Goal: Information Seeking & Learning: Check status

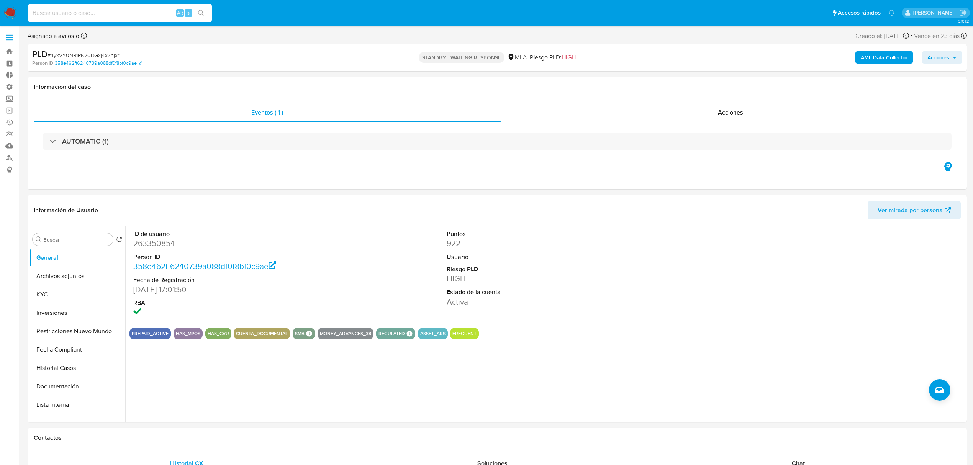
select select "10"
click at [108, 17] on input at bounding box center [120, 13] width 184 height 10
type input "4yxVY0NR1RN70BGxj4xZnjxr"
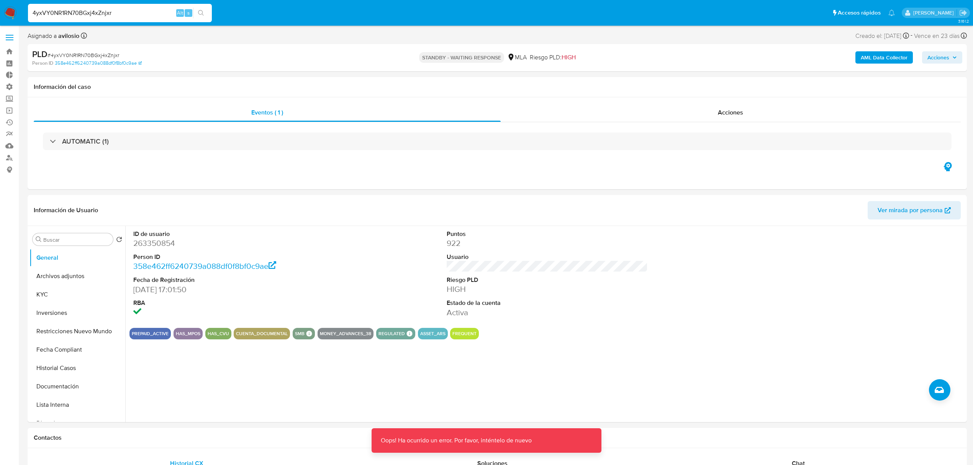
click at [152, 13] on input "4yxVY0NR1RN70BGxj4xZnjxr" at bounding box center [120, 13] width 184 height 10
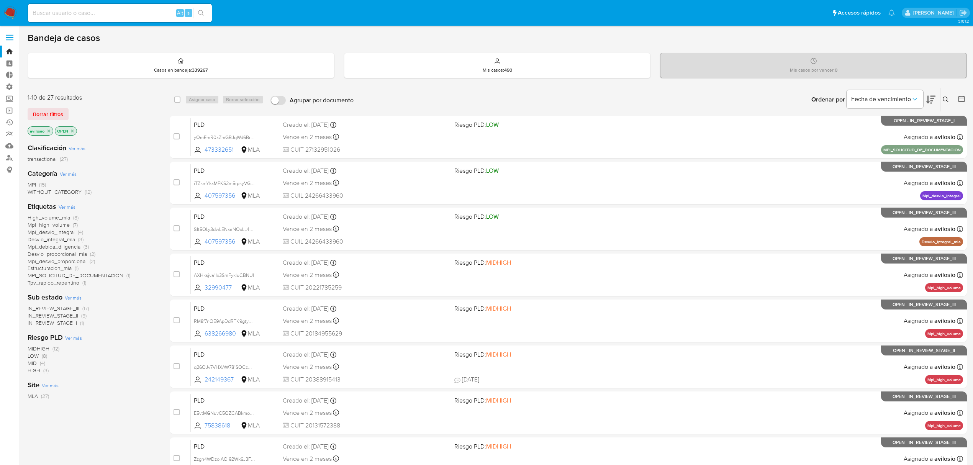
click at [103, 16] on input at bounding box center [120, 13] width 184 height 10
paste input "4yxVY0NR1RN70BGxj4xZnjxr"
type input "4yxVY0NR1RN70BGxj4xZnjxr"
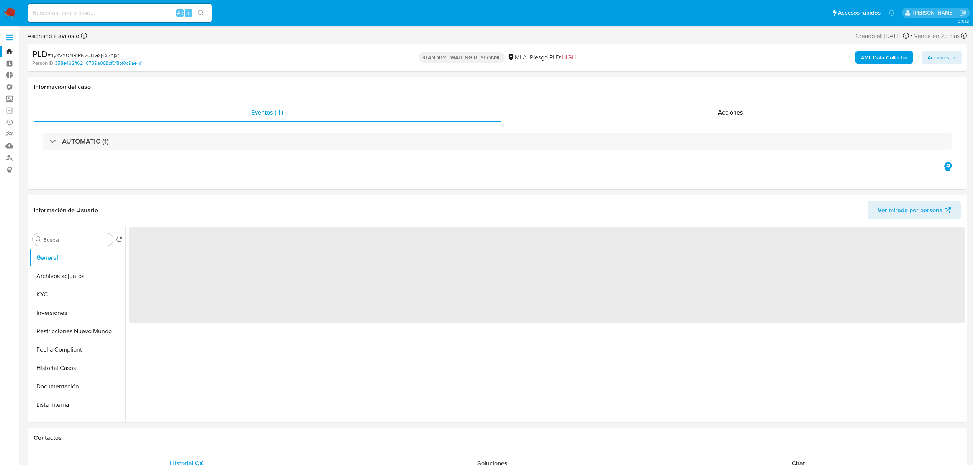
select select "10"
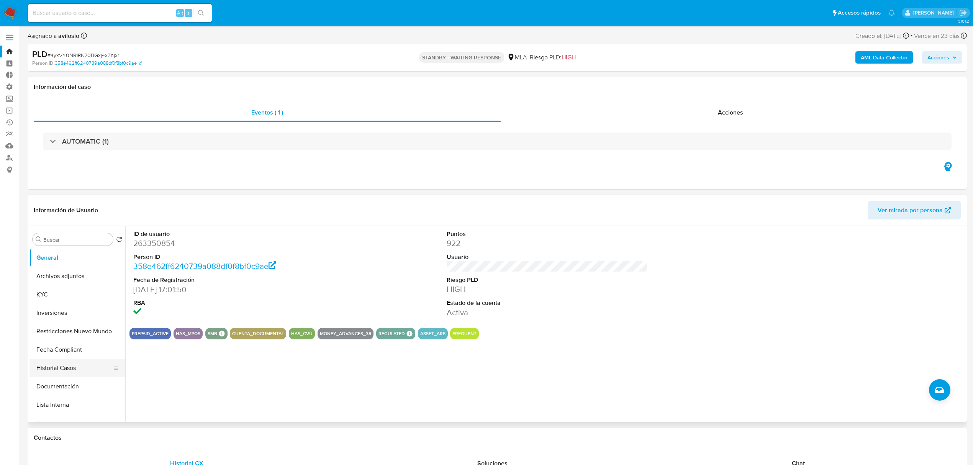
click at [61, 371] on button "Historial Casos" at bounding box center [75, 368] width 90 height 18
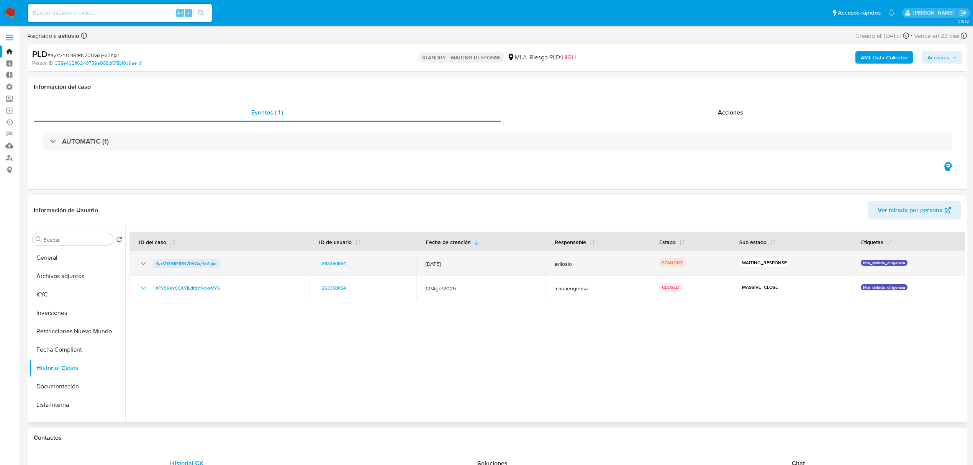
click at [180, 262] on span "4yxVY0NR1RN70BGxj4xZnjxr" at bounding box center [186, 263] width 61 height 9
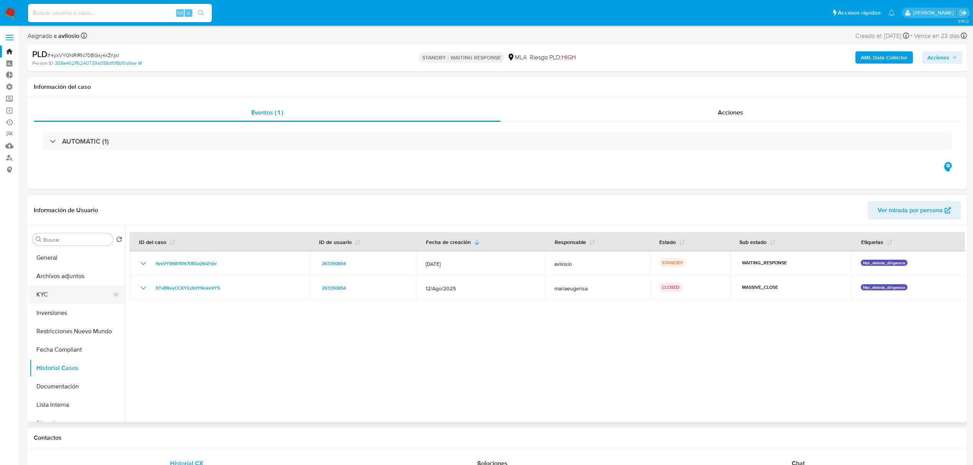
click at [48, 302] on button "KYC" at bounding box center [75, 294] width 90 height 18
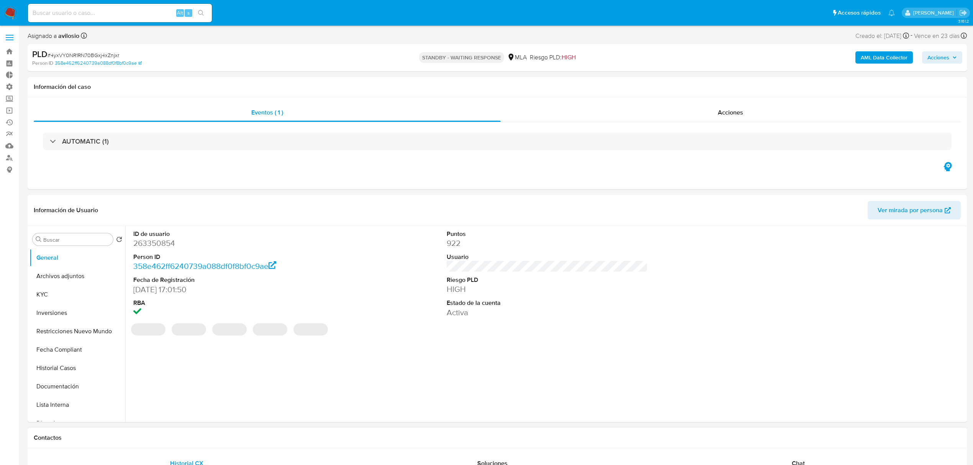
scroll to position [307, 0]
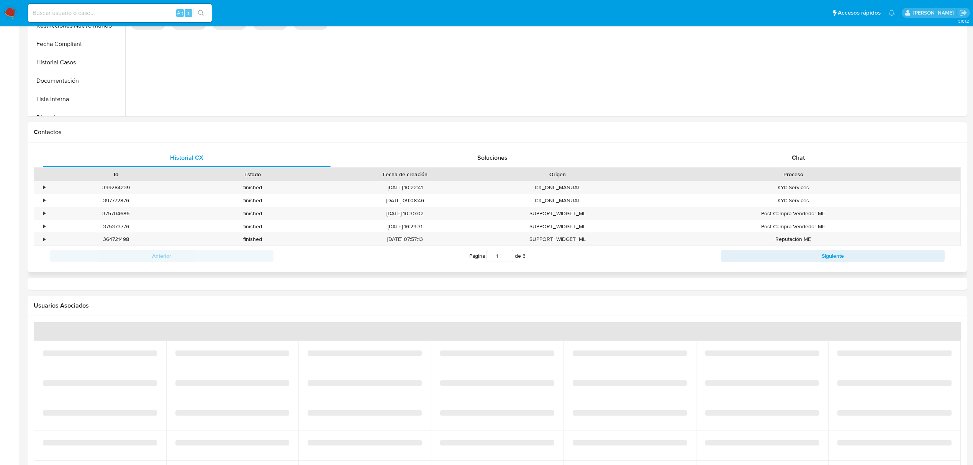
select select "10"
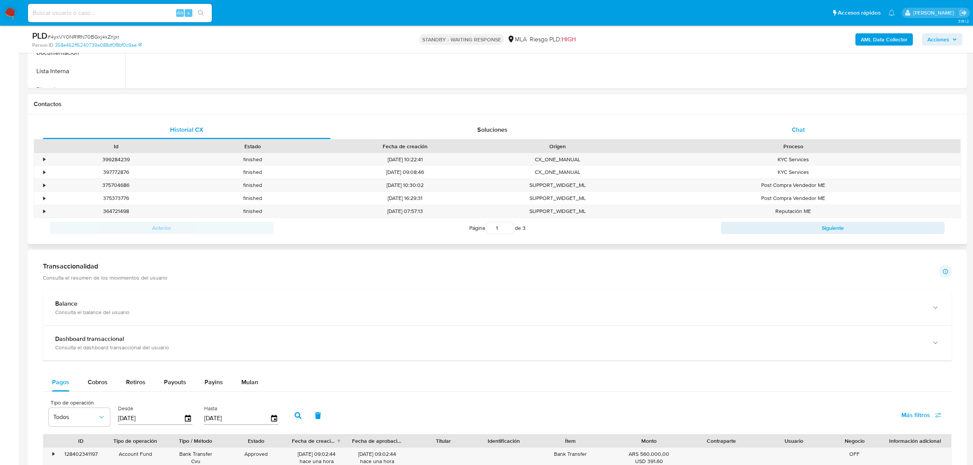
click at [824, 126] on div "Chat" at bounding box center [799, 130] width 288 height 18
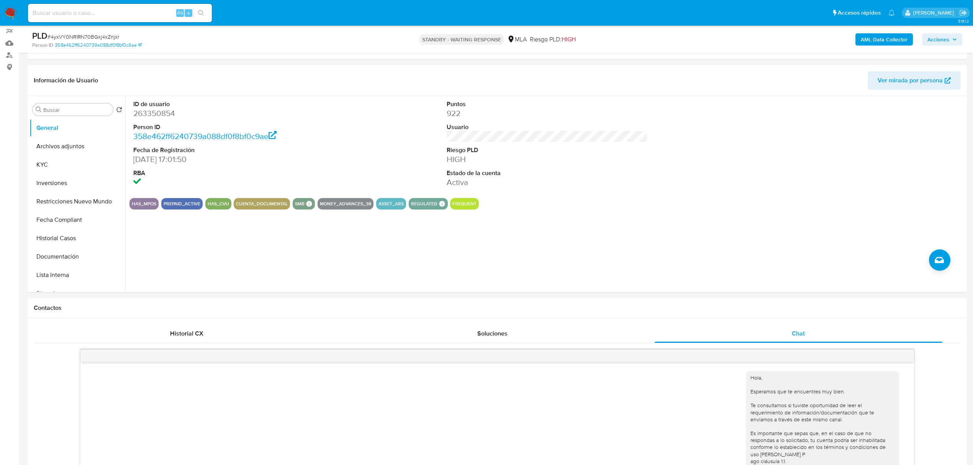
scroll to position [102, 0]
click at [8, 11] on img at bounding box center [10, 13] width 13 height 13
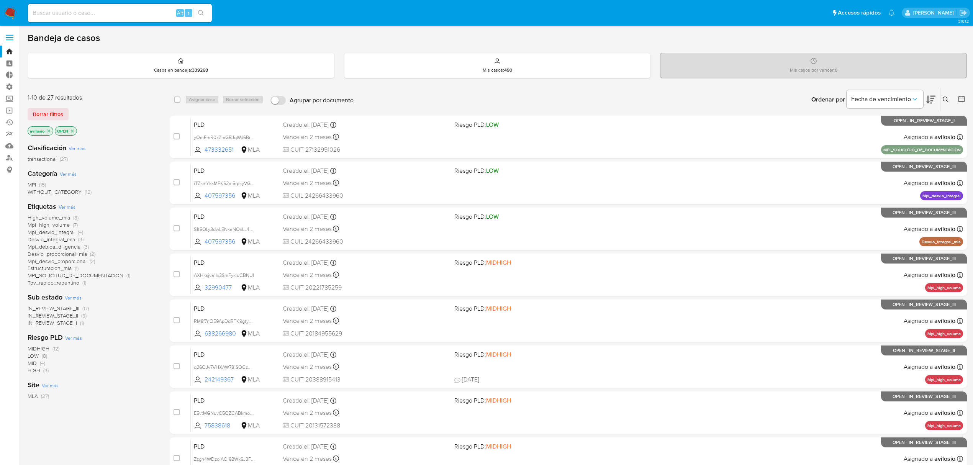
click at [116, 15] on input at bounding box center [120, 13] width 184 height 10
paste input "4yxVY0NR1RN70BGxj4xZnjxr"
type input "4yxVY0NR1RN70BGxj4xZnjxr"
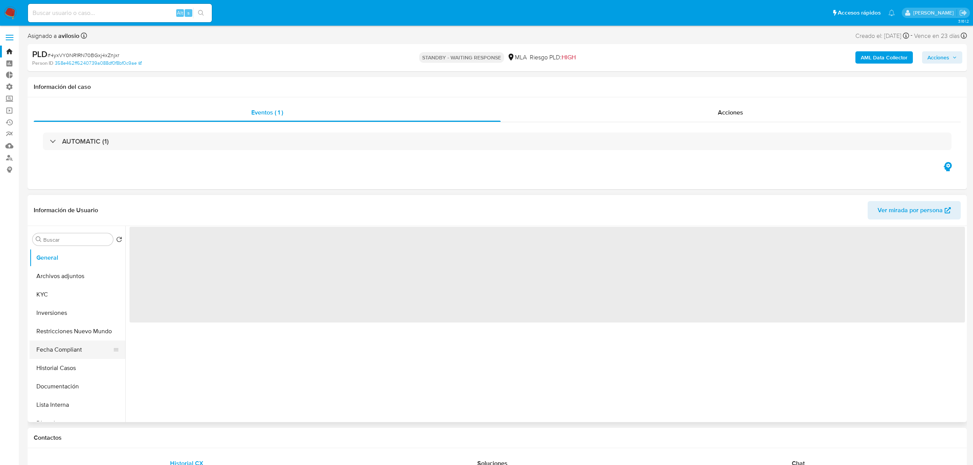
select select "10"
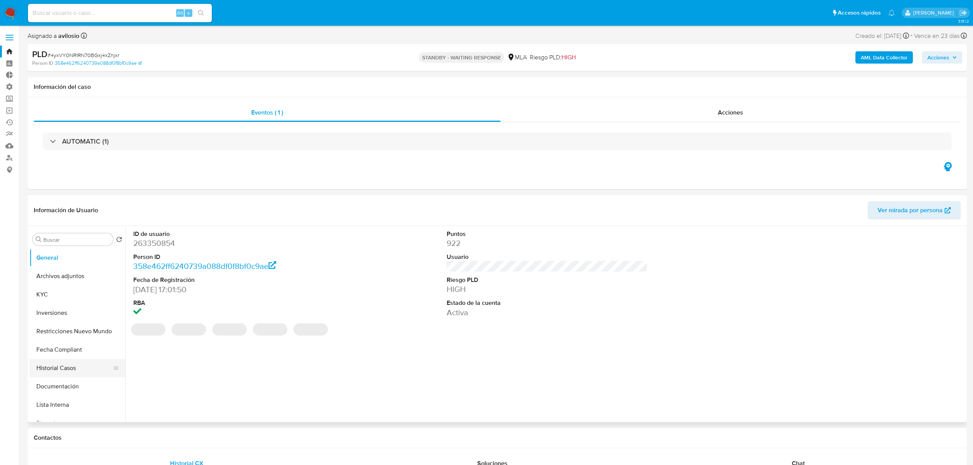
click at [58, 373] on button "Historial Casos" at bounding box center [75, 368] width 90 height 18
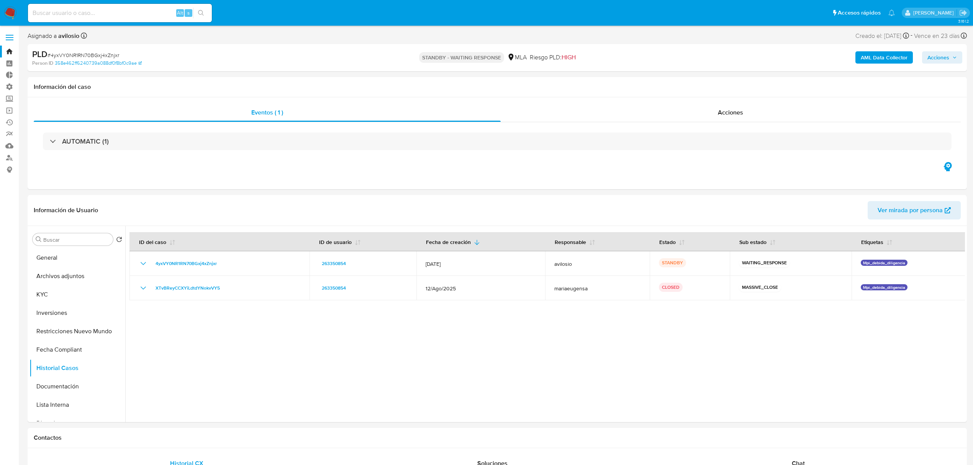
click at [68, 23] on nav "Alt s Accesos rápidos Presiona las siguientes teclas para acceder a algunas de …" at bounding box center [486, 13] width 973 height 26
click at [70, 20] on div "Alt s" at bounding box center [120, 13] width 184 height 18
click at [73, 12] on input at bounding box center [120, 13] width 184 height 10
paste input "uAwEDUr44wtRLT9tQOhaFKPr"
type input "uAwEDUr44wtRLT9tQOhaFKPr"
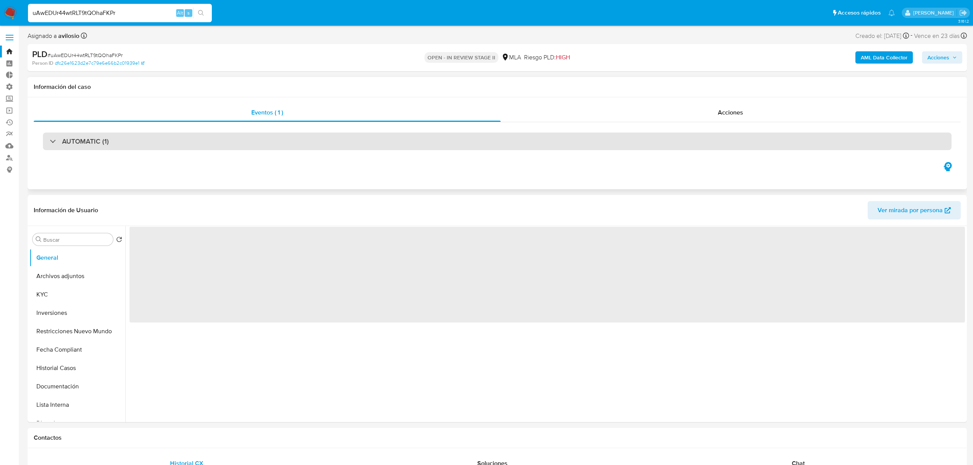
select select "10"
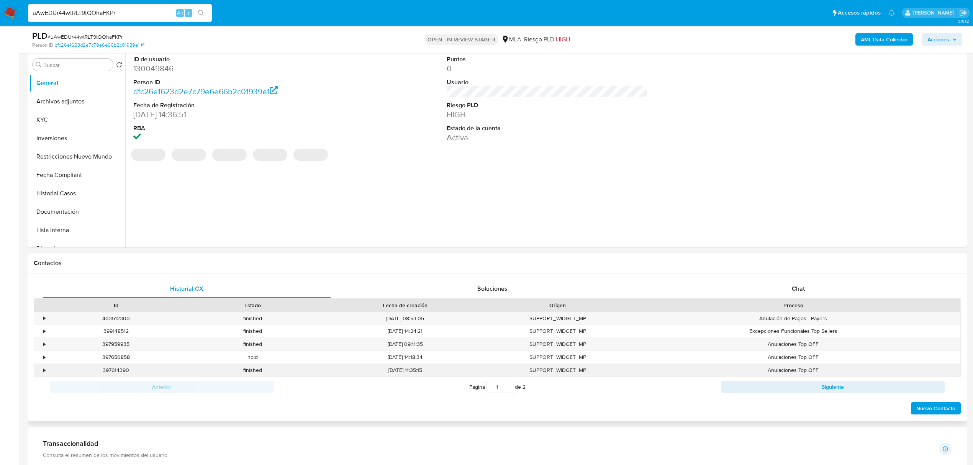
scroll to position [307, 0]
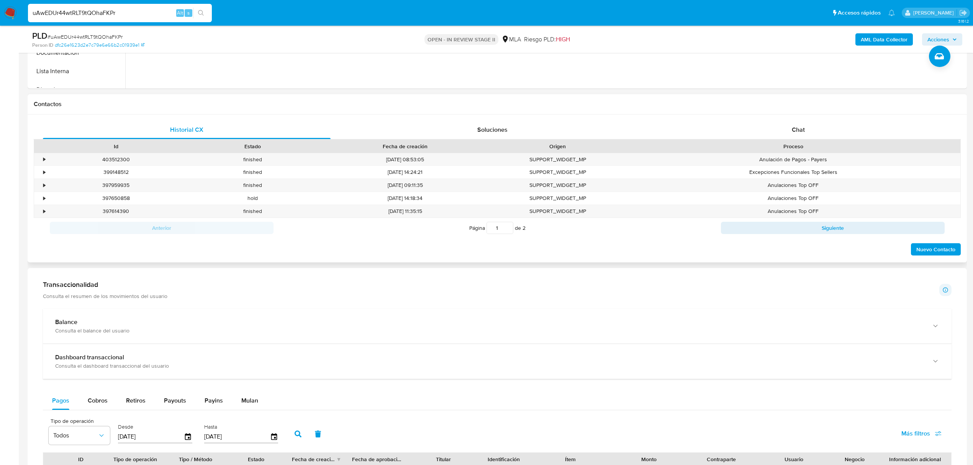
click at [779, 120] on div "Historial CX Soluciones Chat Id Estado Fecha de creación Origen Proceso • 40351…" at bounding box center [497, 189] width 939 height 148
click at [780, 124] on div "Chat" at bounding box center [799, 130] width 288 height 18
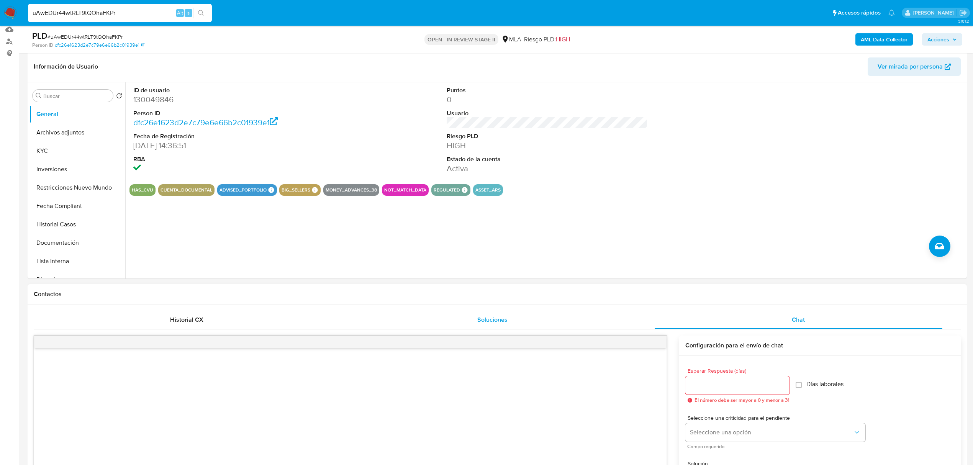
scroll to position [0, 0]
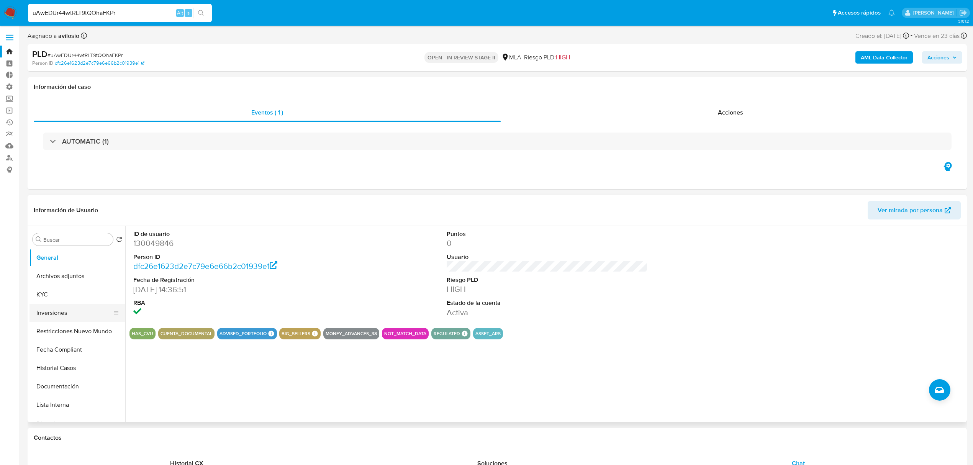
click at [37, 308] on button "Inversiones" at bounding box center [75, 313] width 90 height 18
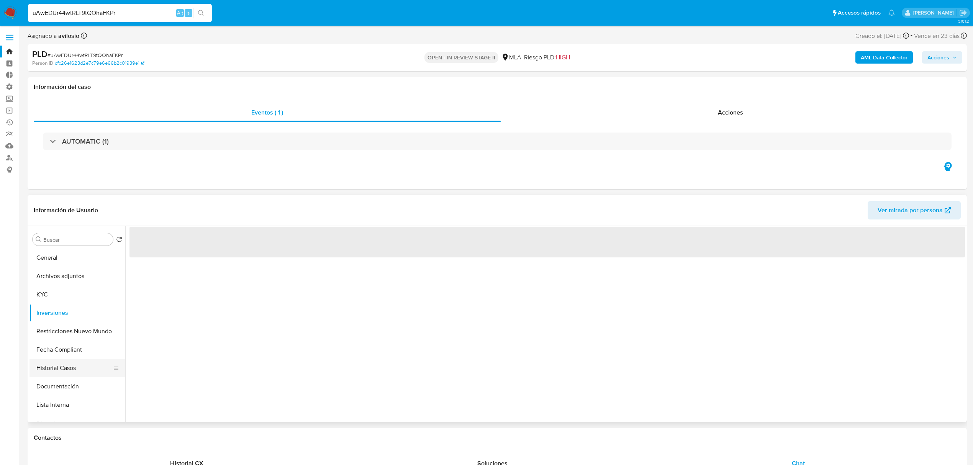
click at [65, 366] on button "Historial Casos" at bounding box center [75, 368] width 90 height 18
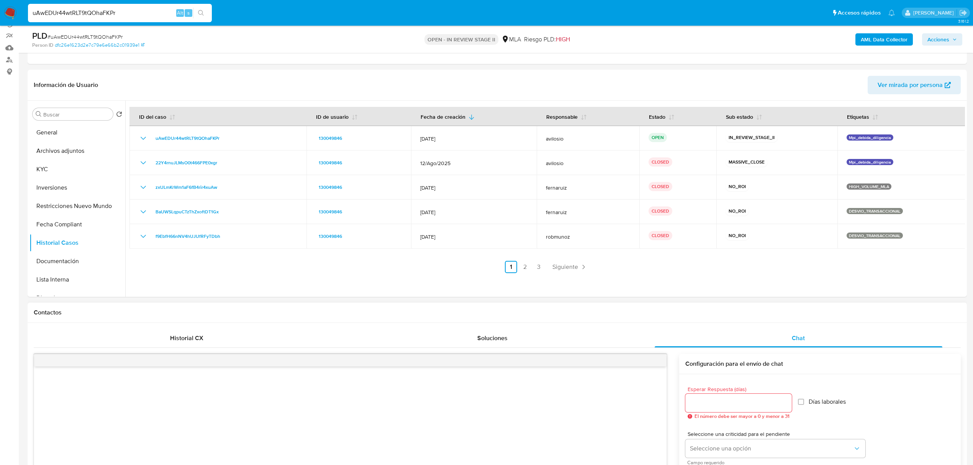
scroll to position [51, 0]
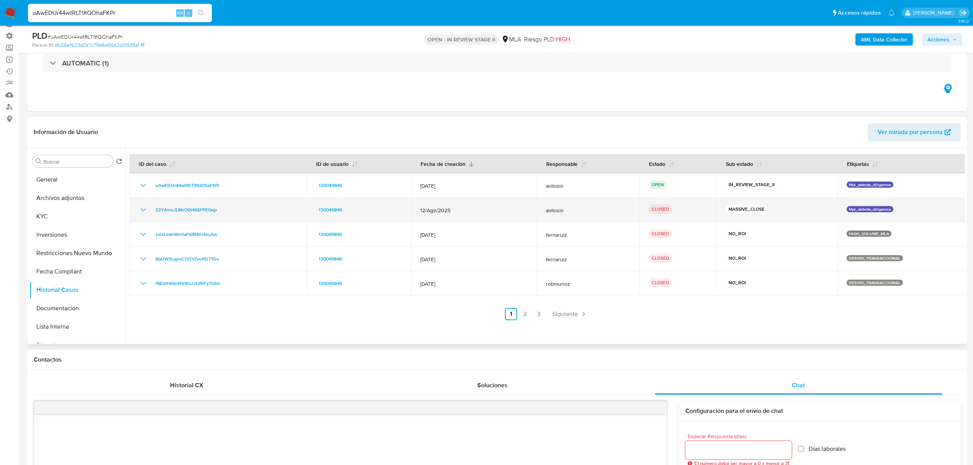
click at [141, 211] on icon "Mostrar/Ocultar" at bounding box center [143, 209] width 9 height 9
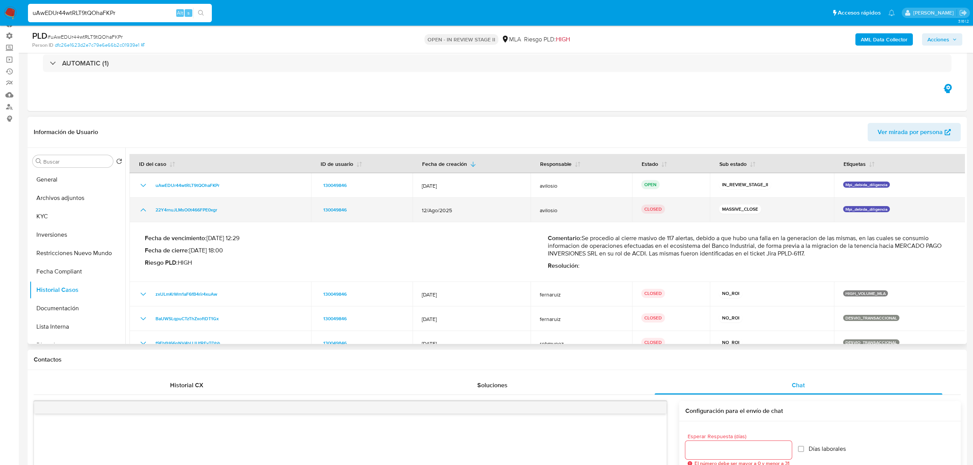
click at [141, 211] on icon "Mostrar/Ocultar" at bounding box center [143, 209] width 9 height 9
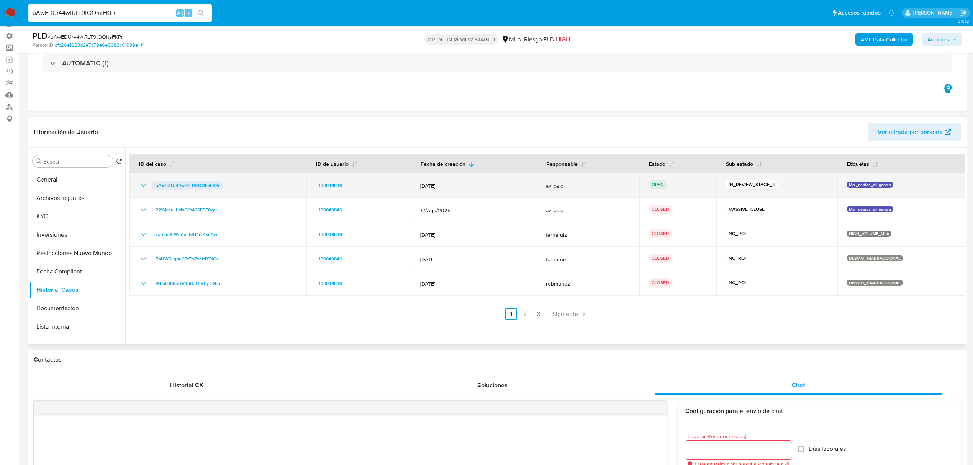
click at [188, 185] on span "uAwEDUr44wtRLT9tQOhaFKPr" at bounding box center [188, 185] width 64 height 9
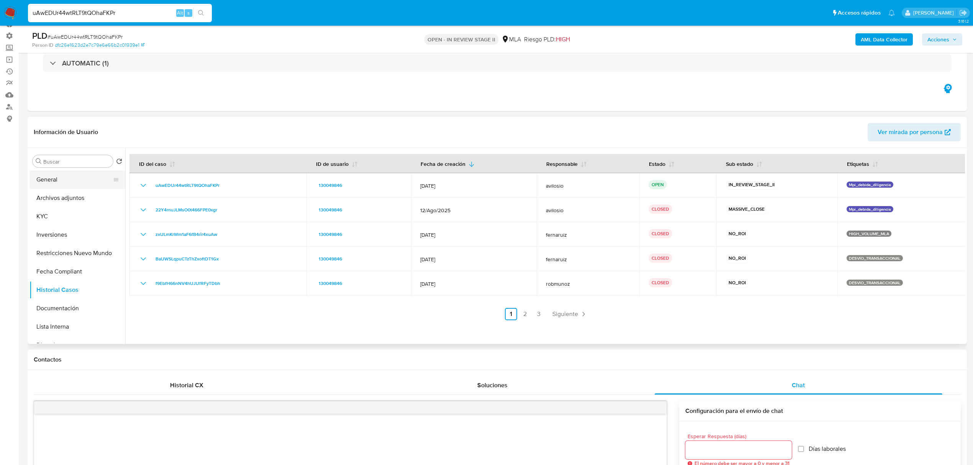
click at [62, 186] on button "General" at bounding box center [75, 179] width 90 height 18
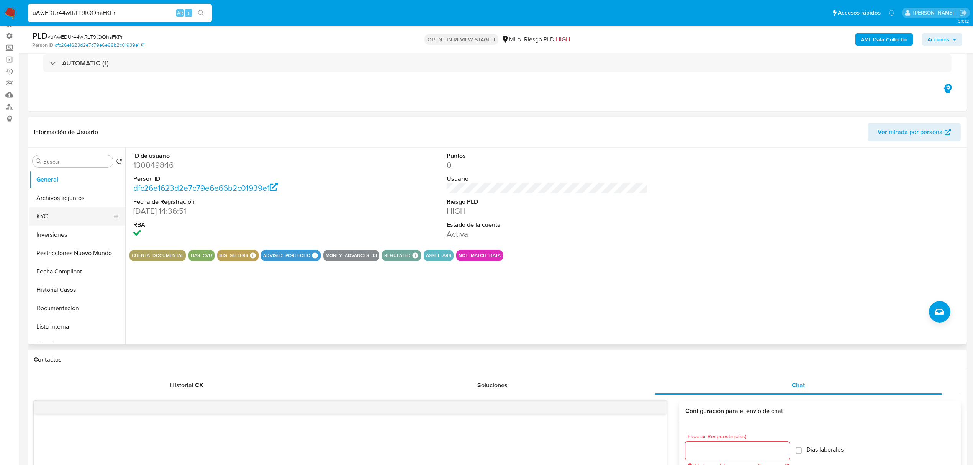
click at [64, 217] on button "KYC" at bounding box center [75, 216] width 90 height 18
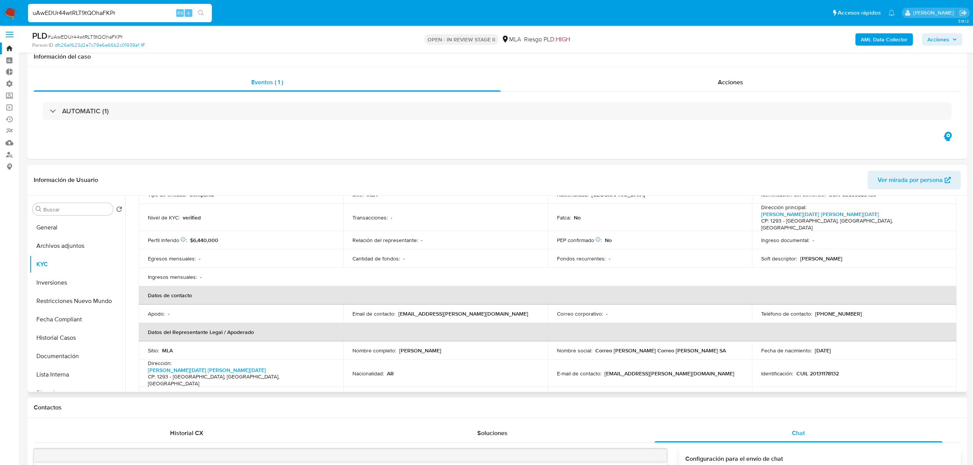
scroll to position [0, 0]
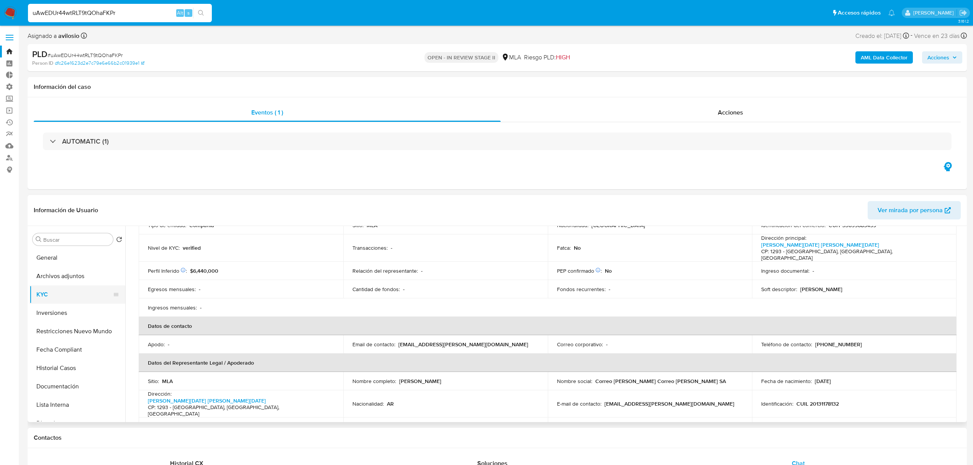
click at [56, 296] on button "KYC" at bounding box center [75, 294] width 90 height 18
click at [59, 257] on button "General" at bounding box center [75, 258] width 90 height 18
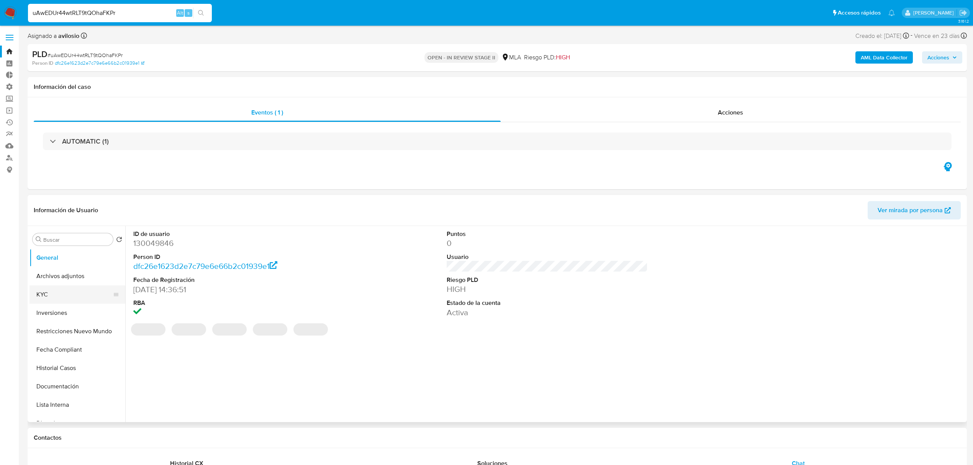
click at [47, 301] on button "KYC" at bounding box center [75, 294] width 90 height 18
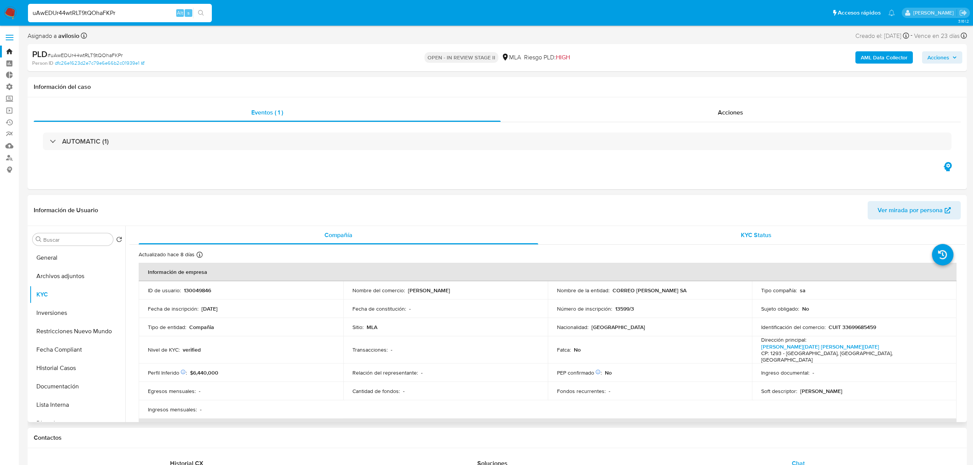
click at [757, 244] on div "KYC Status" at bounding box center [757, 235] width 400 height 18
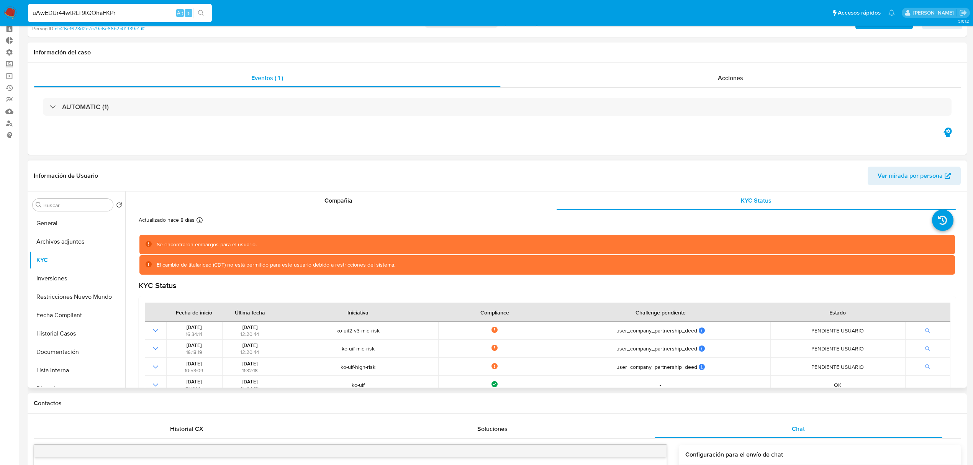
scroll to position [51, 0]
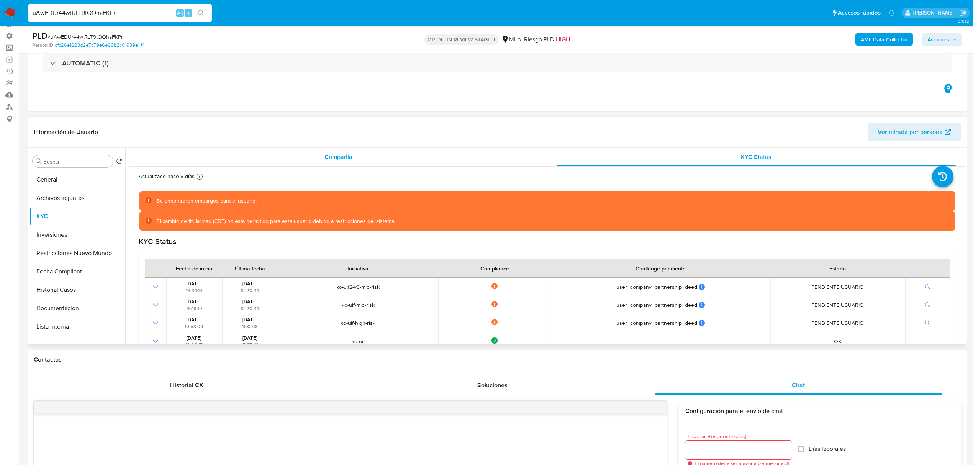
click at [356, 151] on div "Compañía" at bounding box center [339, 157] width 400 height 18
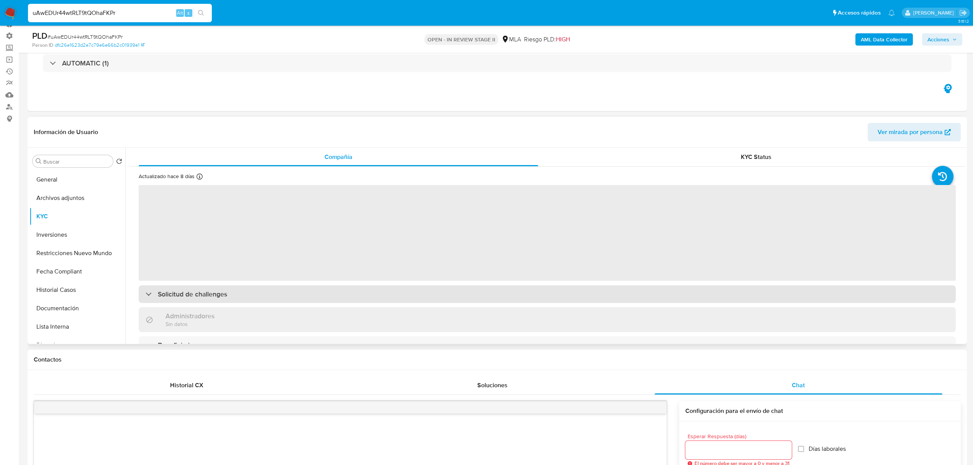
click at [229, 295] on div "‌ Solicitud de challenges Administradores Sin datos Beneficiarios Propietarios …" at bounding box center [547, 399] width 817 height 431
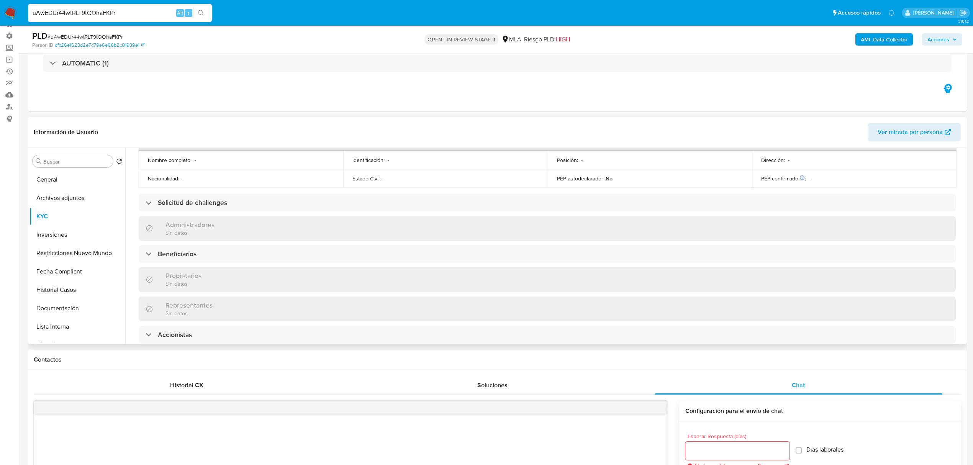
scroll to position [357, 0]
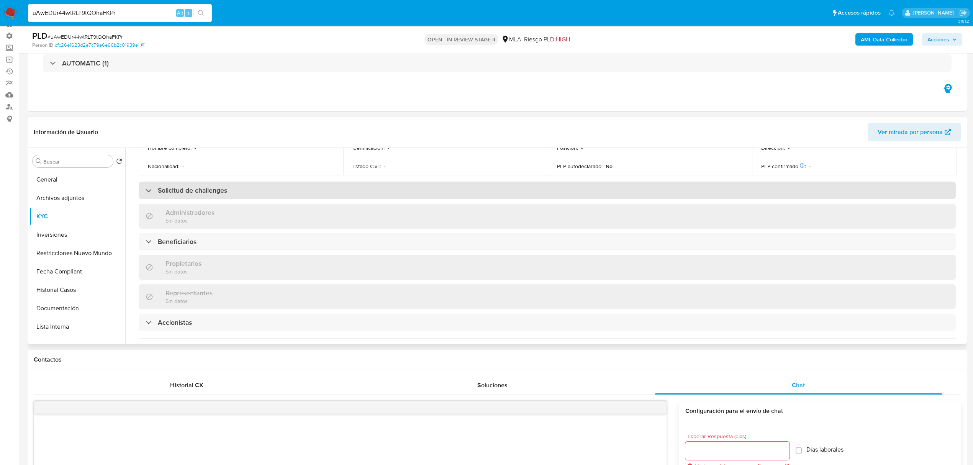
click at [236, 182] on div "Solicitud de challenges" at bounding box center [547, 191] width 817 height 18
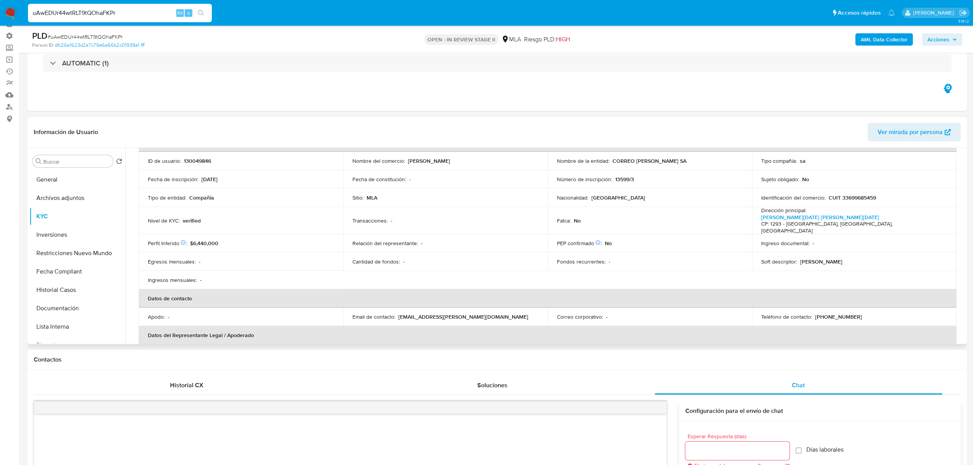
scroll to position [0, 0]
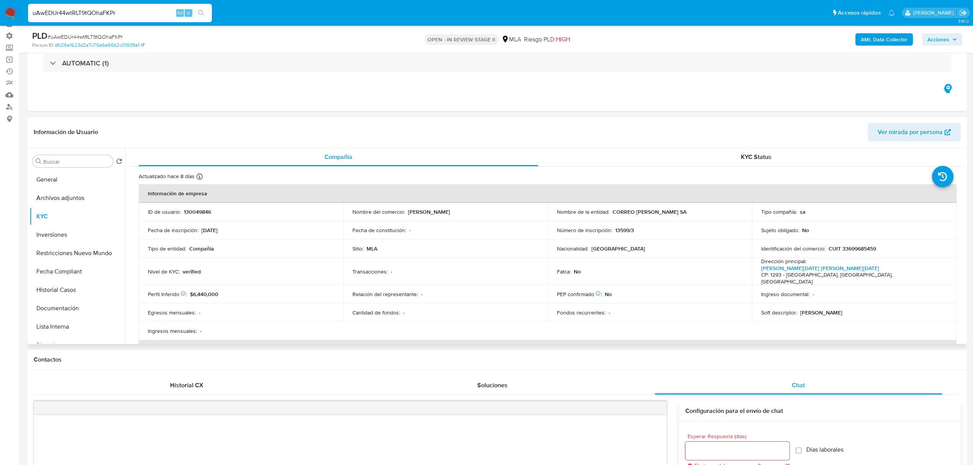
click at [687, 139] on header "Información de Usuario Ver mirada por persona" at bounding box center [497, 132] width 927 height 18
click at [693, 152] on div "KYC Status" at bounding box center [757, 157] width 400 height 18
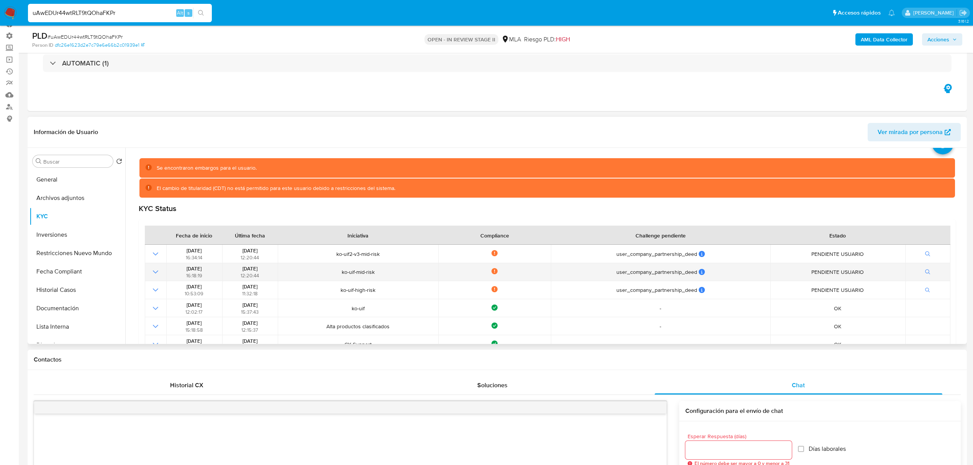
scroll to position [51, 0]
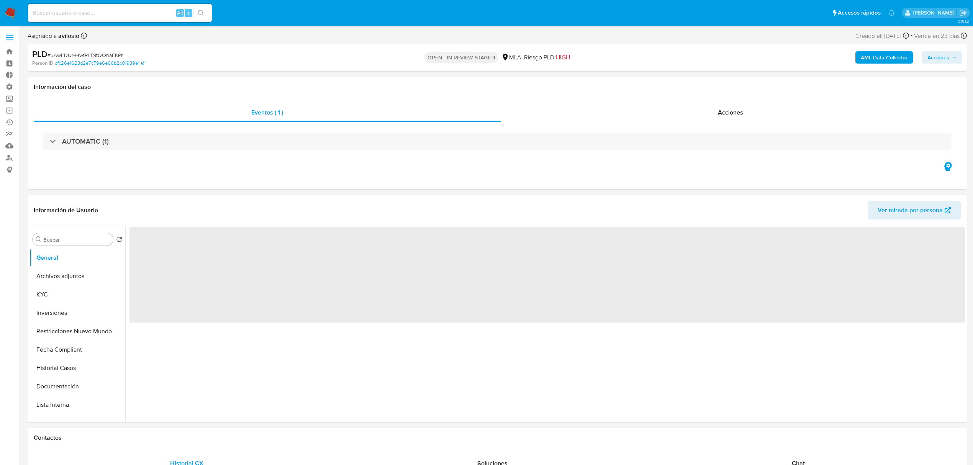
select select "10"
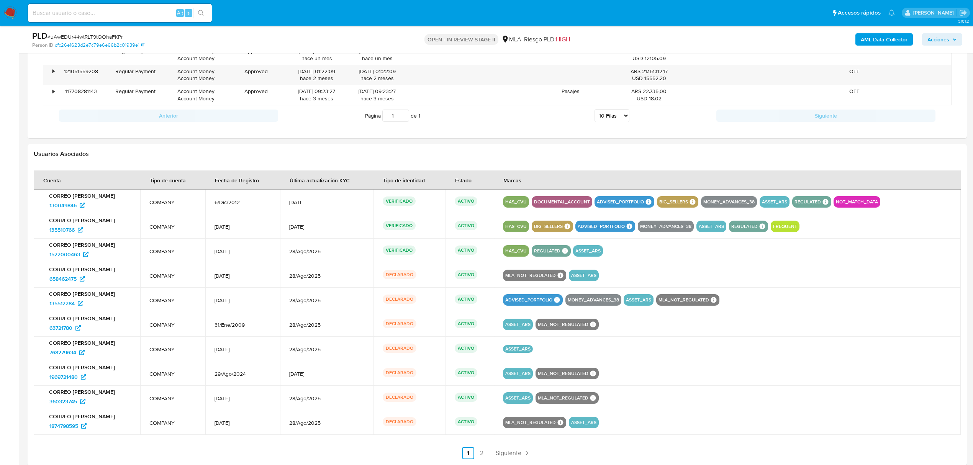
scroll to position [817, 0]
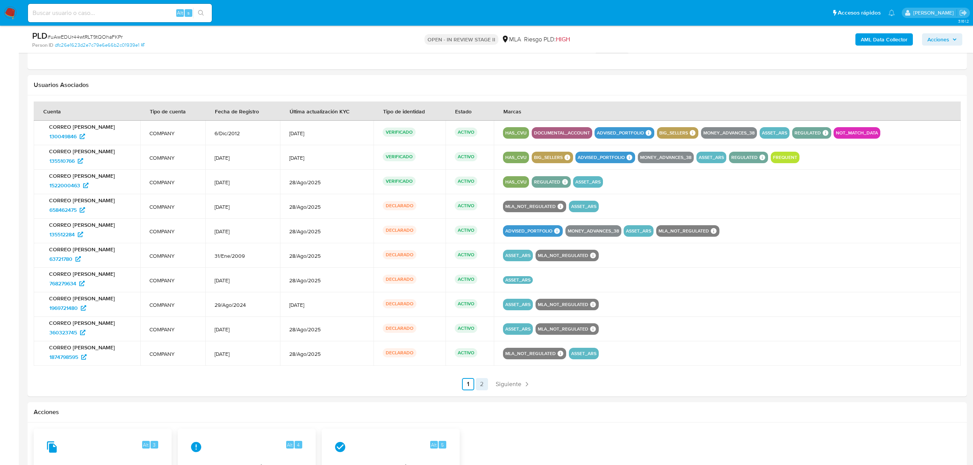
click at [483, 388] on link "2" at bounding box center [482, 384] width 12 height 12
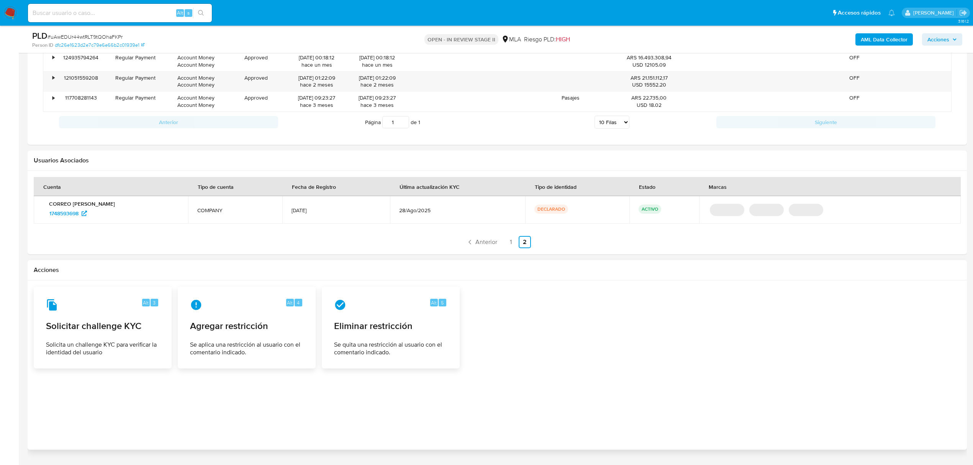
scroll to position [765, 0]
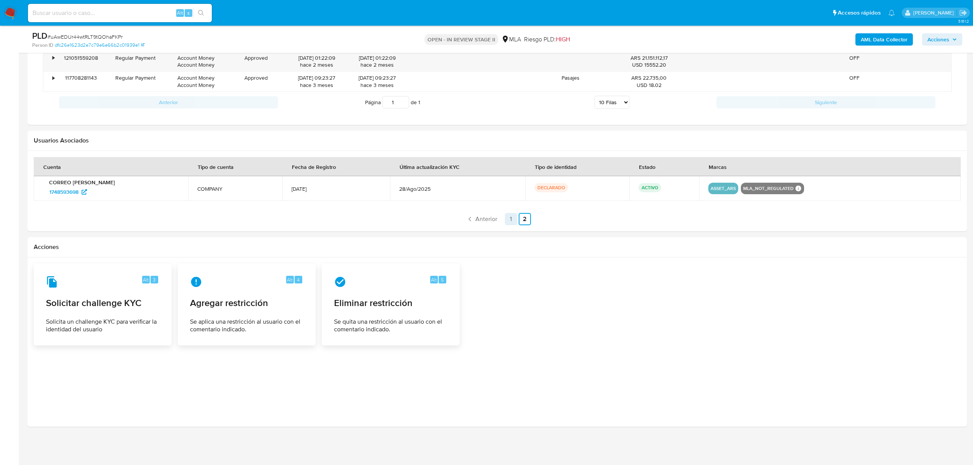
click at [507, 220] on link "1" at bounding box center [511, 219] width 12 height 12
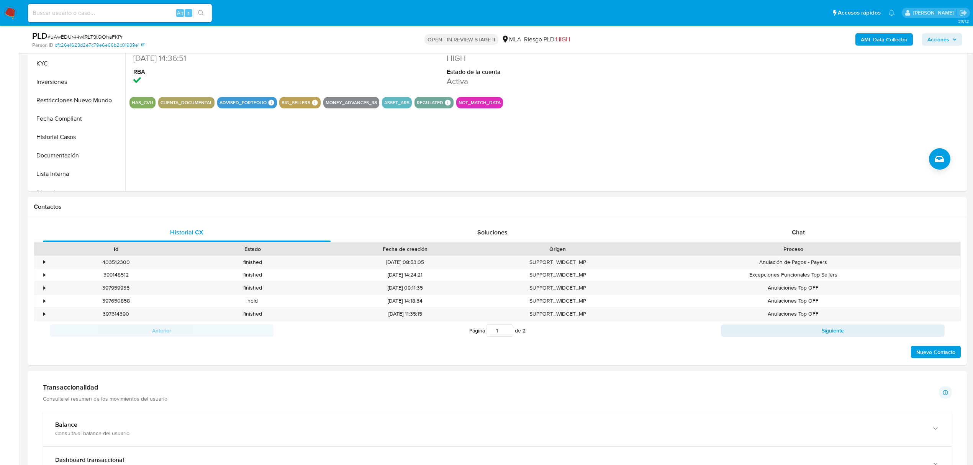
scroll to position [0, 0]
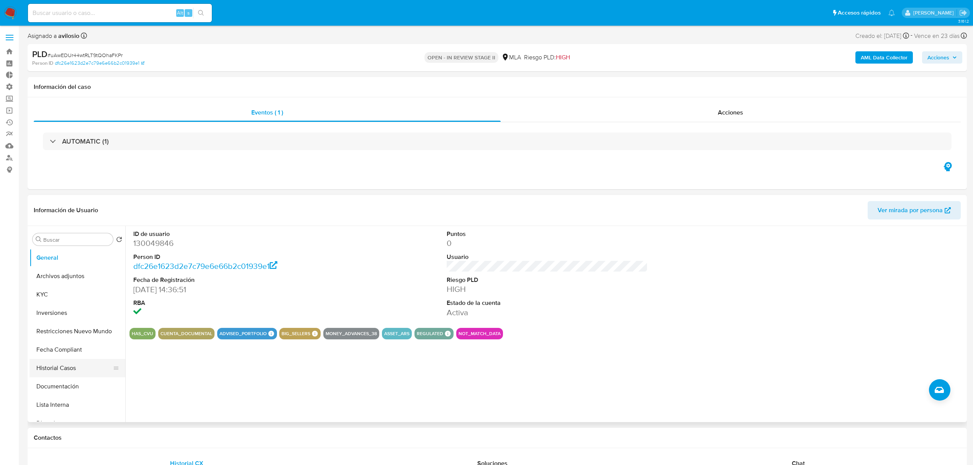
drag, startPoint x: 68, startPoint y: 368, endPoint x: 77, endPoint y: 367, distance: 9.7
click at [68, 368] on button "Historial Casos" at bounding box center [75, 368] width 90 height 18
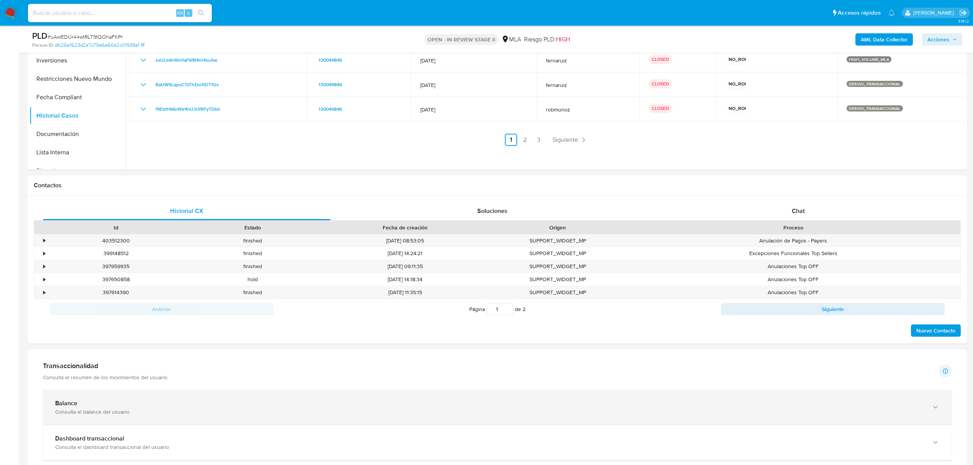
scroll to position [51, 0]
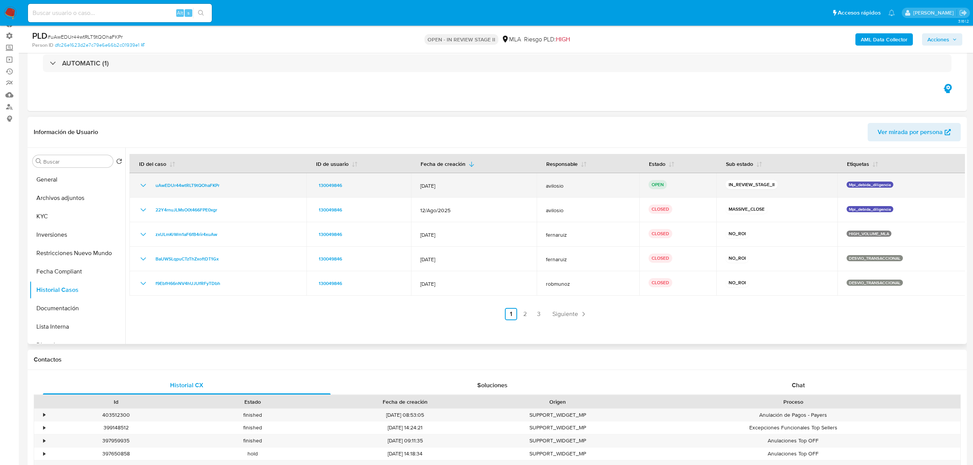
click at [136, 179] on td "uAwEDUr44wtRLT9tQOhaFKPr" at bounding box center [217, 185] width 177 height 25
click at [140, 185] on icon "Mostrar/Ocultar" at bounding box center [143, 185] width 9 height 9
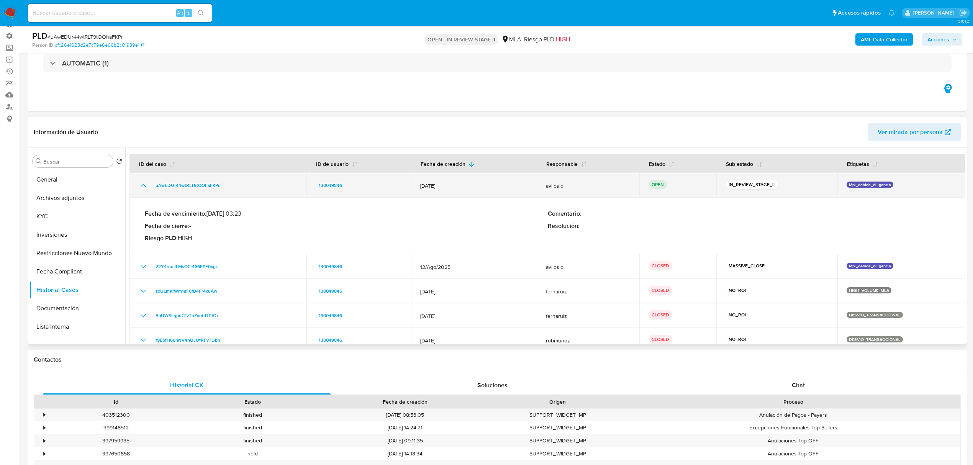
click at [139, 185] on icon "Mostrar/Ocultar" at bounding box center [143, 185] width 9 height 9
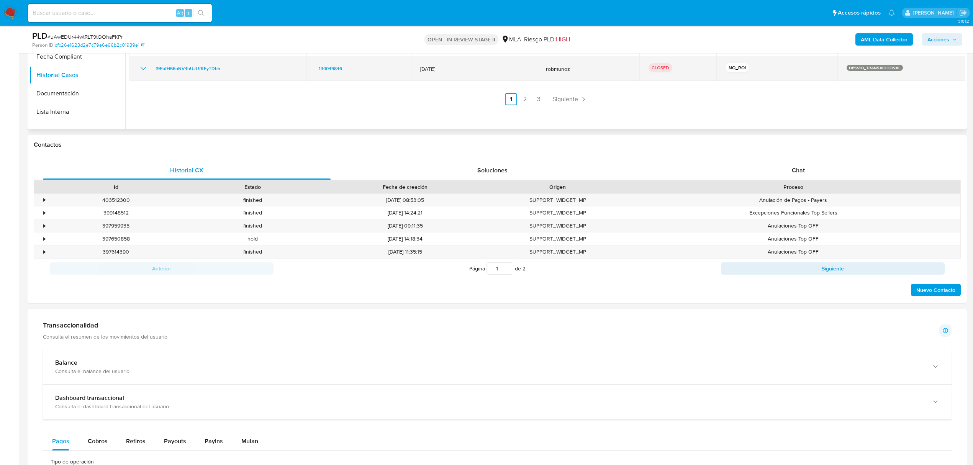
scroll to position [307, 0]
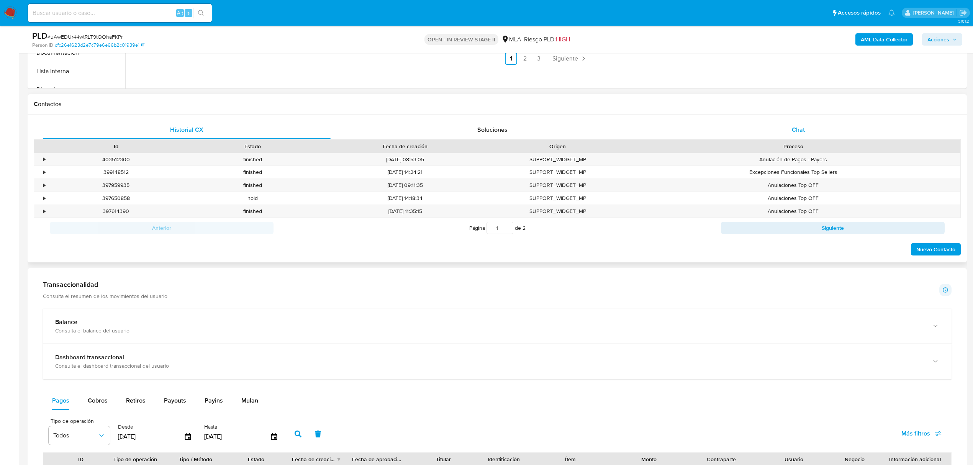
click at [803, 134] on span "Chat" at bounding box center [798, 129] width 13 height 9
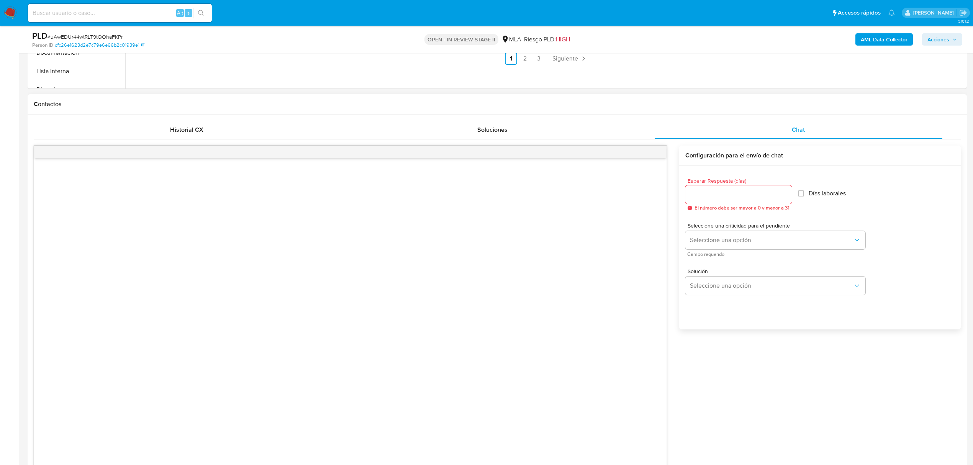
click at [221, 140] on div "Enviar Configuración para el envío de chat Esperar Respuesta (días) El número d…" at bounding box center [497, 342] width 927 height 406
click at [216, 133] on div "Historial CX" at bounding box center [187, 130] width 288 height 18
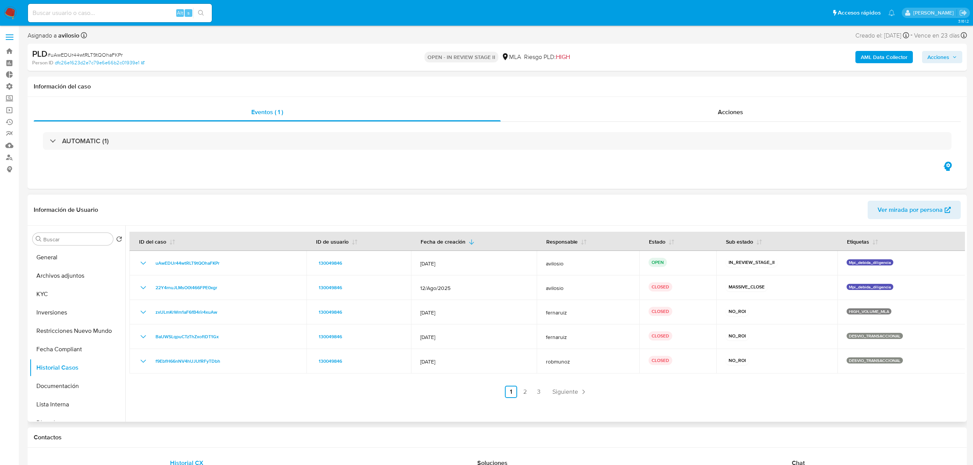
scroll to position [0, 0]
click at [48, 299] on button "KYC" at bounding box center [75, 294] width 90 height 18
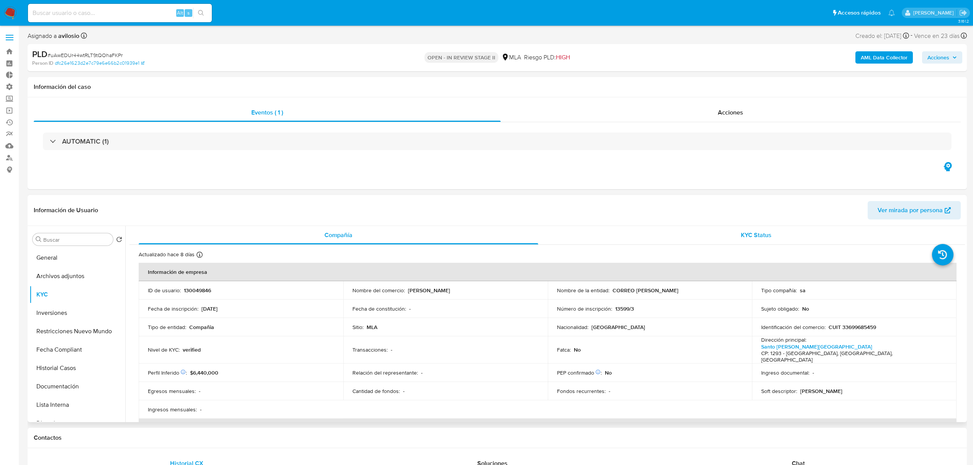
click at [767, 238] on span "KYC Status" at bounding box center [756, 235] width 31 height 9
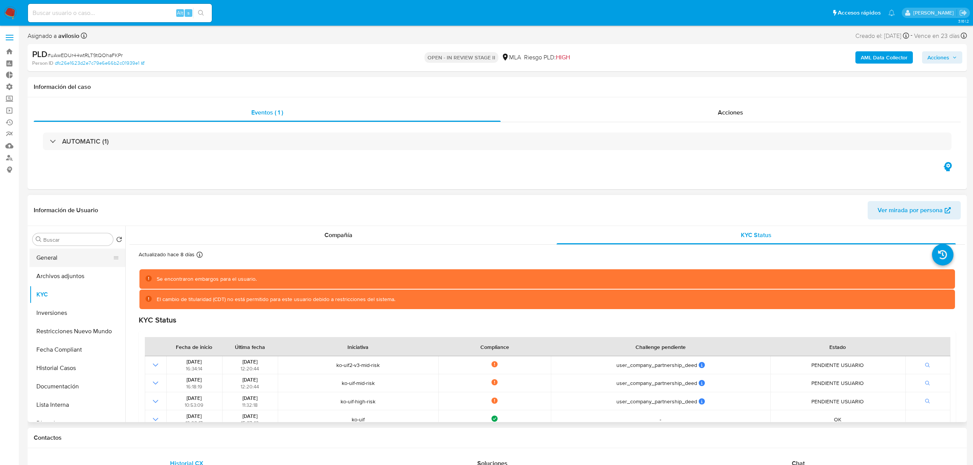
click at [70, 259] on button "General" at bounding box center [75, 258] width 90 height 18
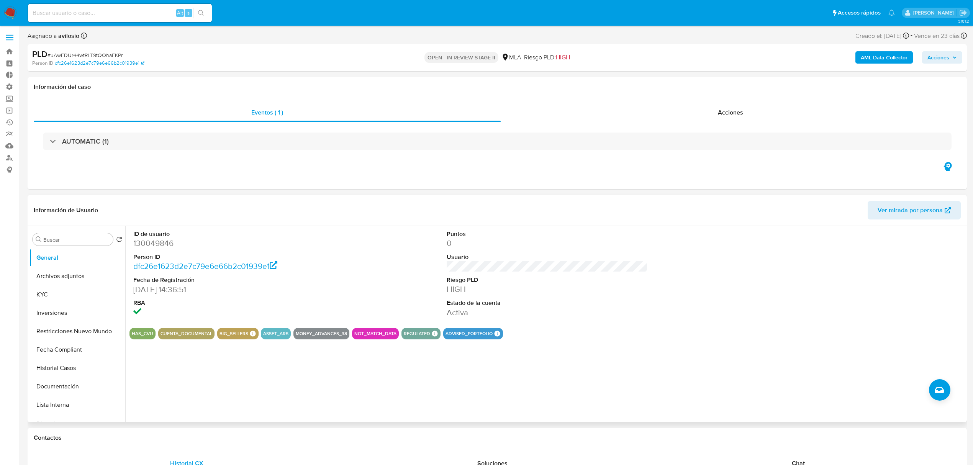
click at [155, 244] on dd "130049846" at bounding box center [233, 243] width 201 height 11
copy dd "130049846"
click at [61, 298] on button "KYC" at bounding box center [75, 294] width 90 height 18
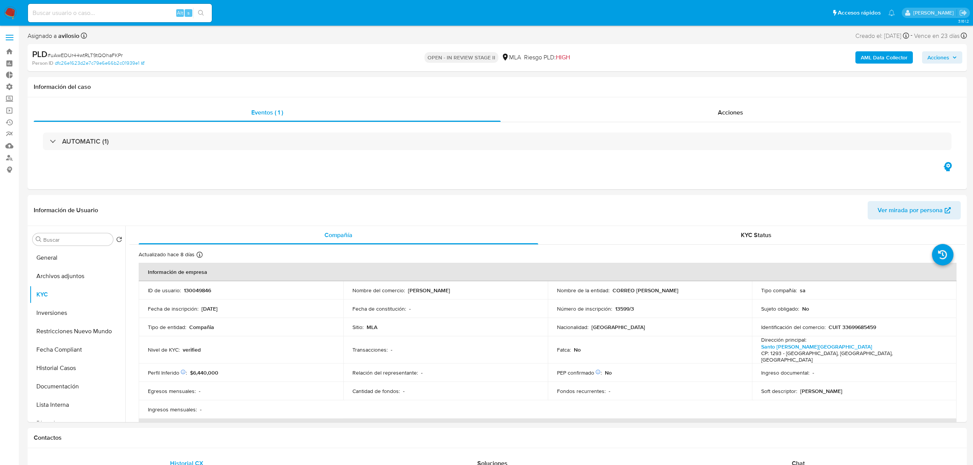
click at [111, 19] on div "Alt s" at bounding box center [120, 13] width 184 height 18
click at [97, 15] on input at bounding box center [120, 13] width 184 height 10
paste input "nvjZplcyU50erWl1ljo75Xia"
type input "nvjZplcyU50erWl1ljo75Xia"
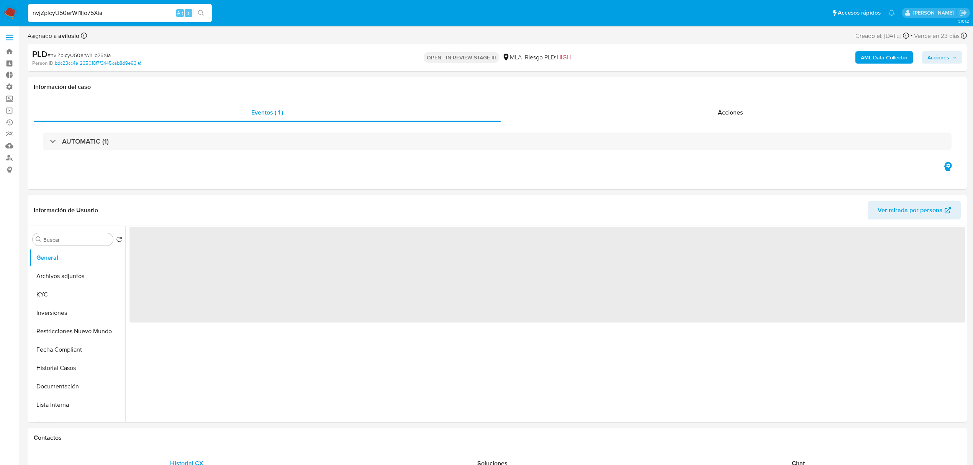
select select "10"
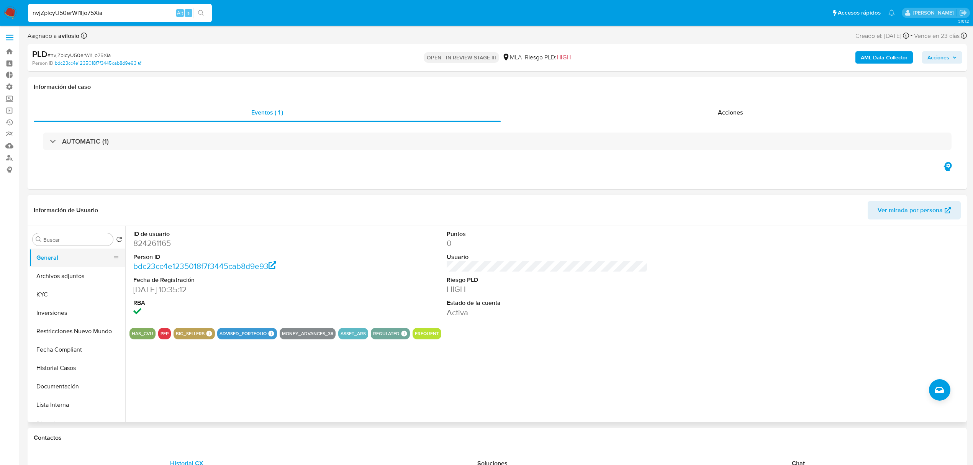
click at [56, 259] on button "General" at bounding box center [75, 258] width 90 height 18
click at [169, 238] on dd "824261165" at bounding box center [233, 243] width 201 height 11
click at [144, 247] on dd "824261165" at bounding box center [233, 243] width 201 height 11
copy dd "824261165"
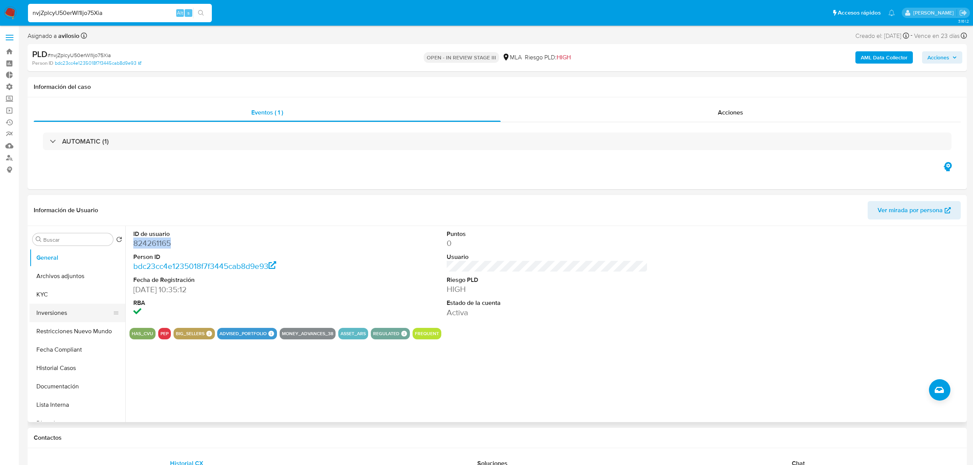
click at [69, 315] on button "Inversiones" at bounding box center [75, 313] width 90 height 18
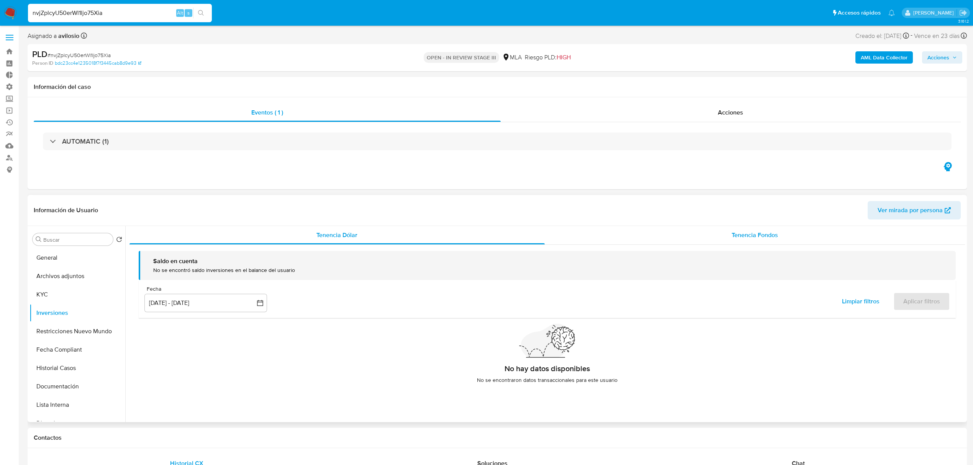
click at [796, 234] on div "Tenencia Fondos" at bounding box center [755, 235] width 421 height 18
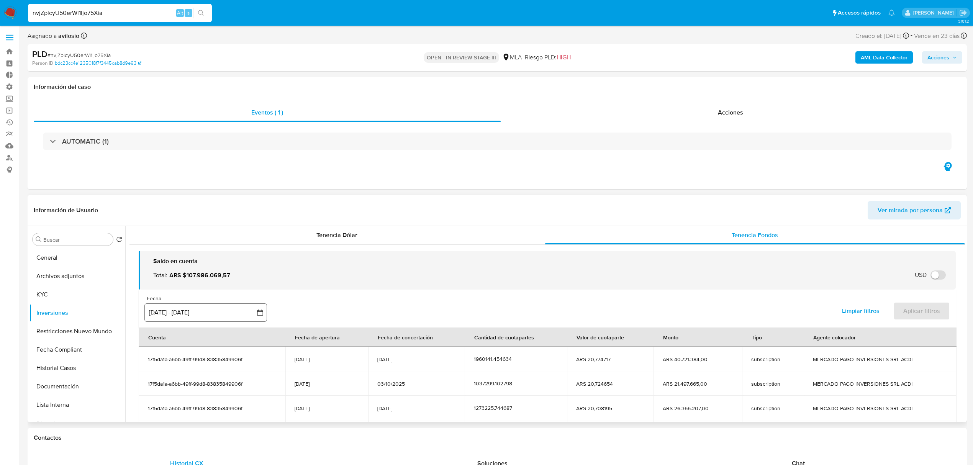
click at [193, 305] on button "10 jul 2025 - 7 oct 2025" at bounding box center [205, 312] width 123 height 18
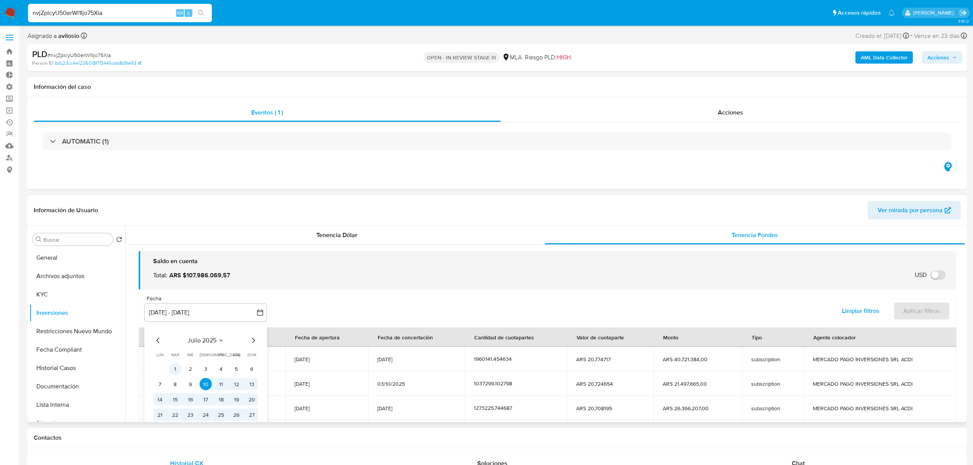
click at [171, 370] on button "1" at bounding box center [175, 369] width 12 height 12
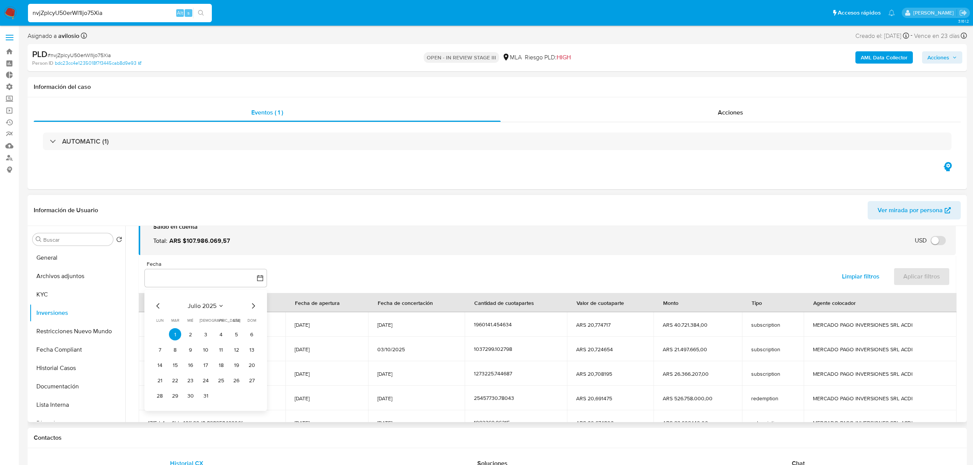
scroll to position [51, 0]
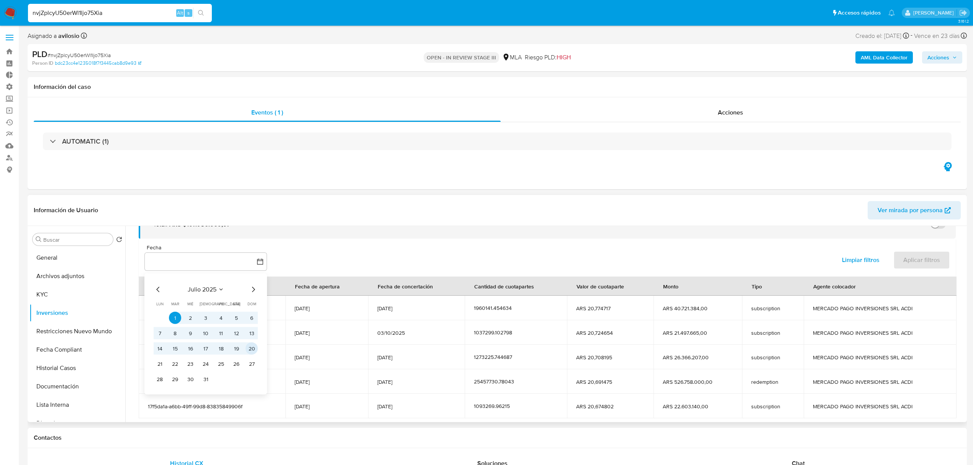
click at [253, 288] on icon "Mes siguiente" at bounding box center [253, 289] width 3 height 5
drag, startPoint x: 251, startPoint y: 383, endPoint x: 263, endPoint y: 379, distance: 12.8
click at [251, 382] on button "31" at bounding box center [252, 379] width 12 height 12
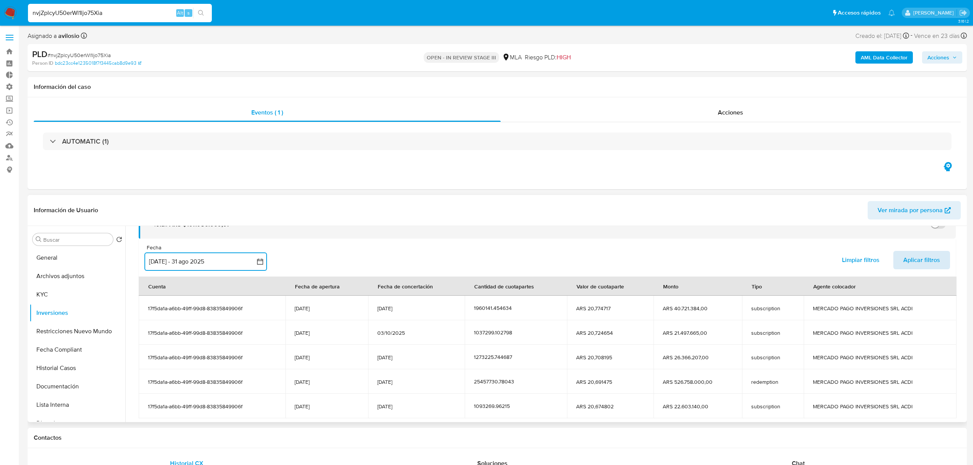
click at [928, 265] on span "Aplicar filtros" at bounding box center [921, 260] width 37 height 17
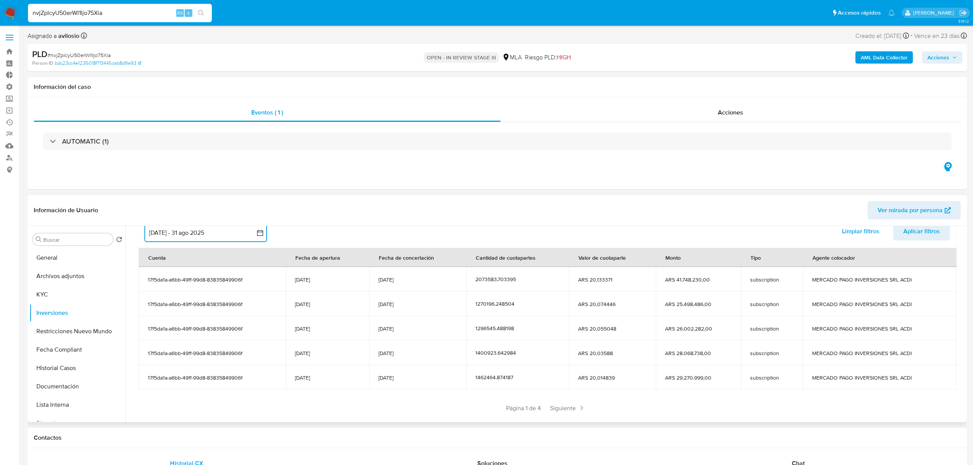
scroll to position [94, 0]
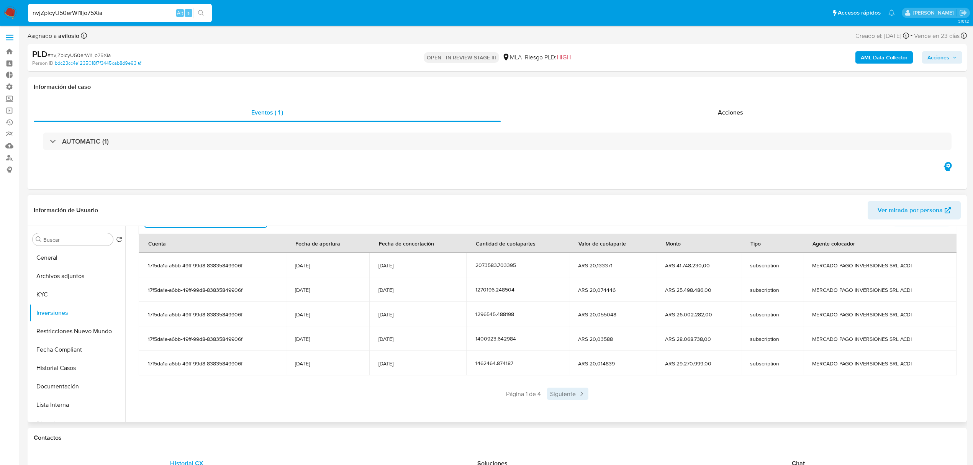
click at [575, 396] on span "Siguiente" at bounding box center [567, 394] width 41 height 12
click at [588, 399] on span "Siguiente" at bounding box center [590, 394] width 41 height 12
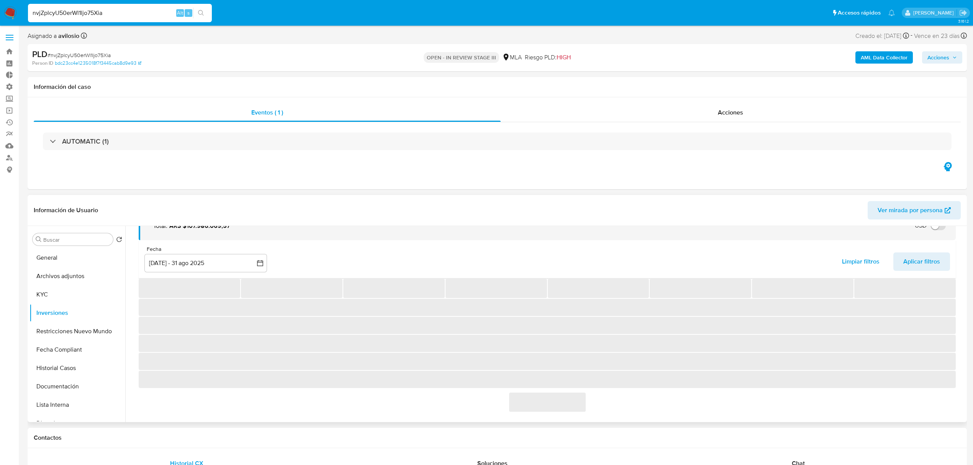
scroll to position [20, 0]
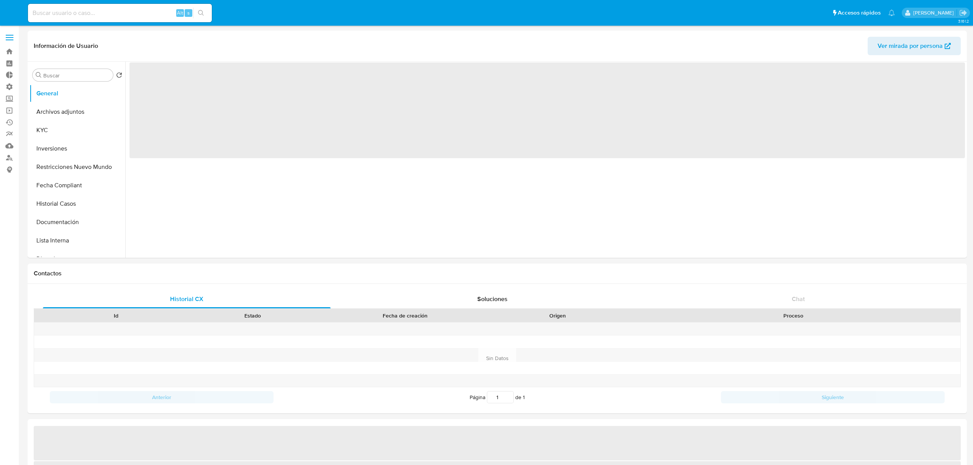
select select "10"
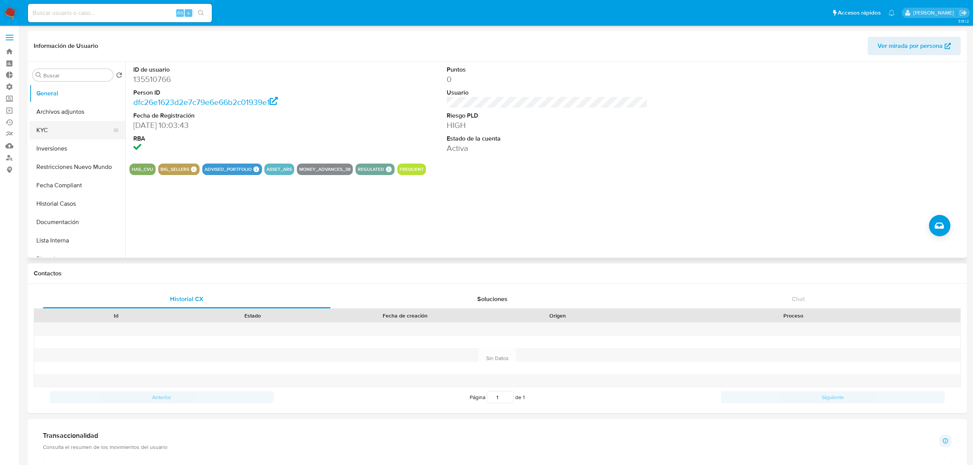
click at [56, 130] on button "KYC" at bounding box center [75, 130] width 90 height 18
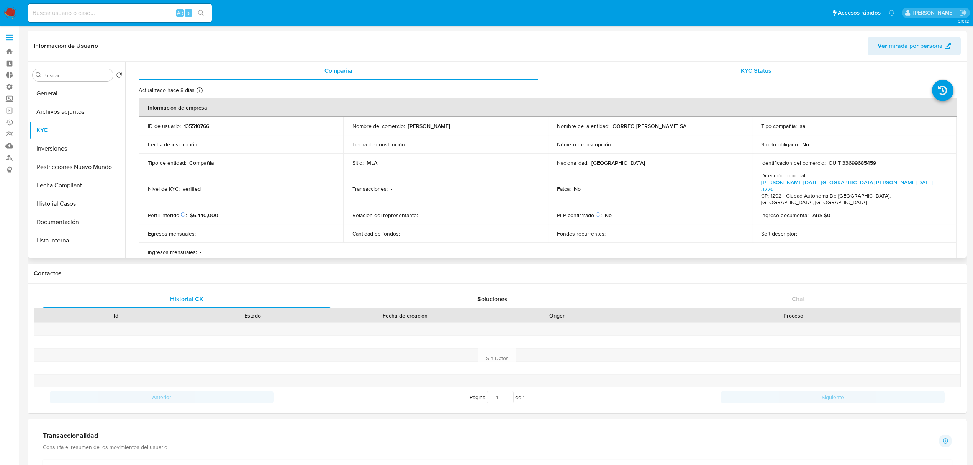
click at [752, 70] on span "KYC Status" at bounding box center [756, 70] width 31 height 9
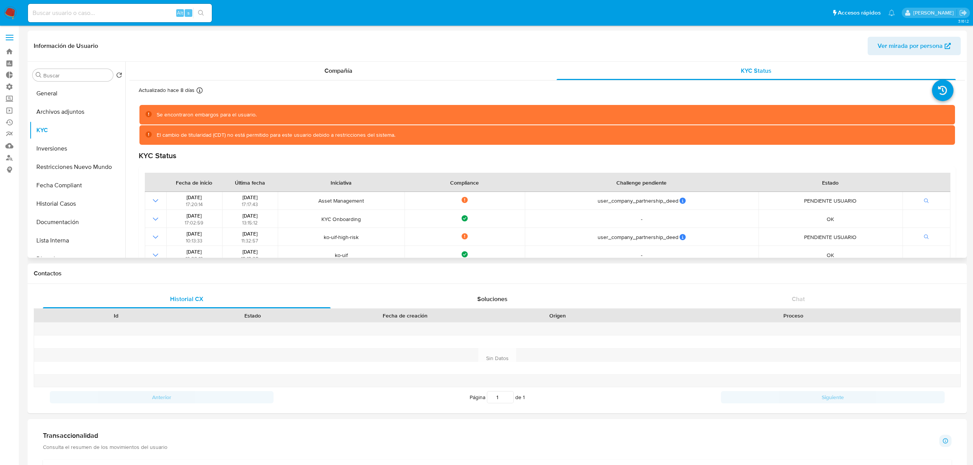
click at [374, 51] on header "Información de Usuario Ver mirada por persona" at bounding box center [497, 46] width 927 height 18
click at [365, 66] on div "Compañía" at bounding box center [339, 71] width 400 height 18
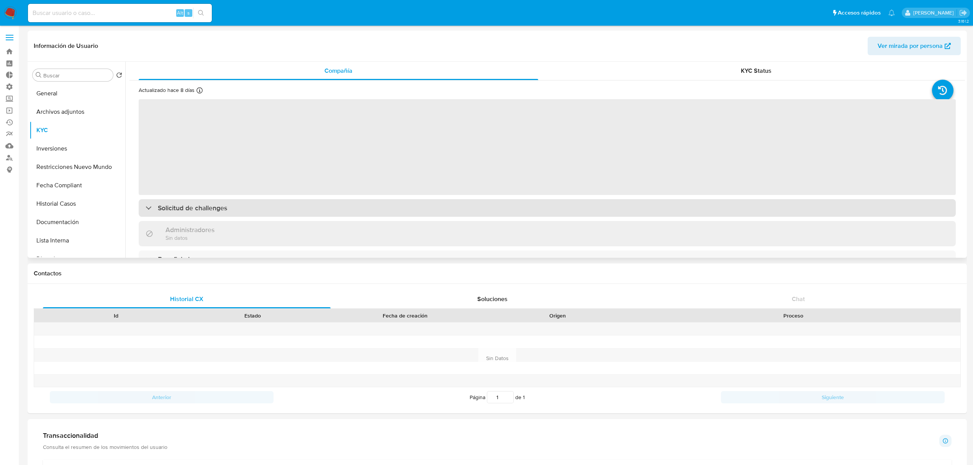
click at [213, 215] on div "‌ Solicitud de challenges Administradores Sin datos Beneficiarios Propietarios …" at bounding box center [547, 317] width 817 height 439
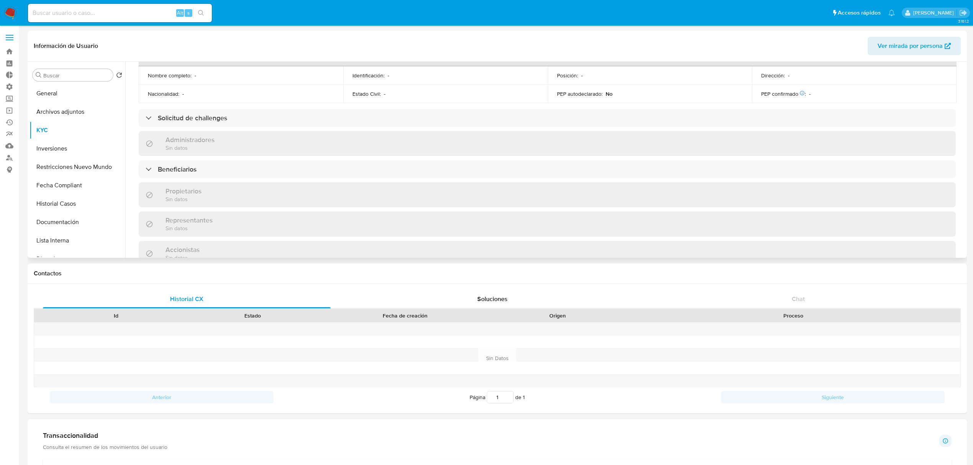
scroll to position [357, 0]
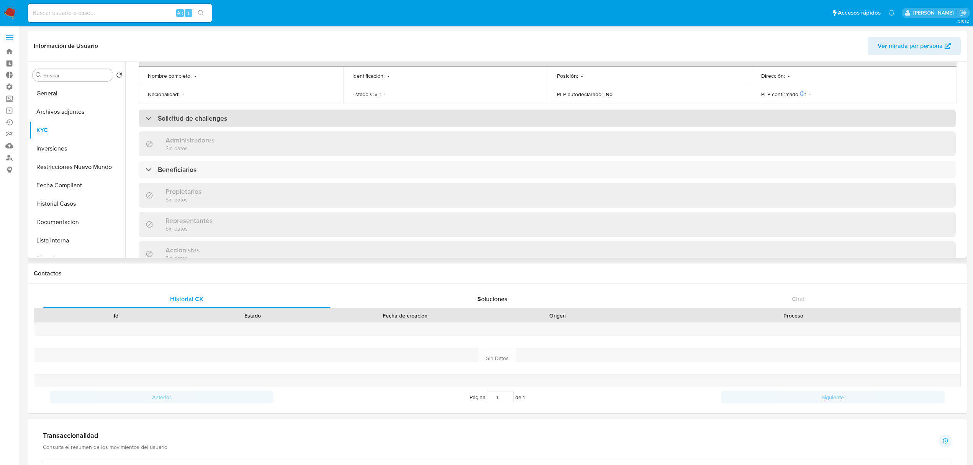
click at [231, 110] on div "Solicitud de challenges" at bounding box center [547, 119] width 817 height 18
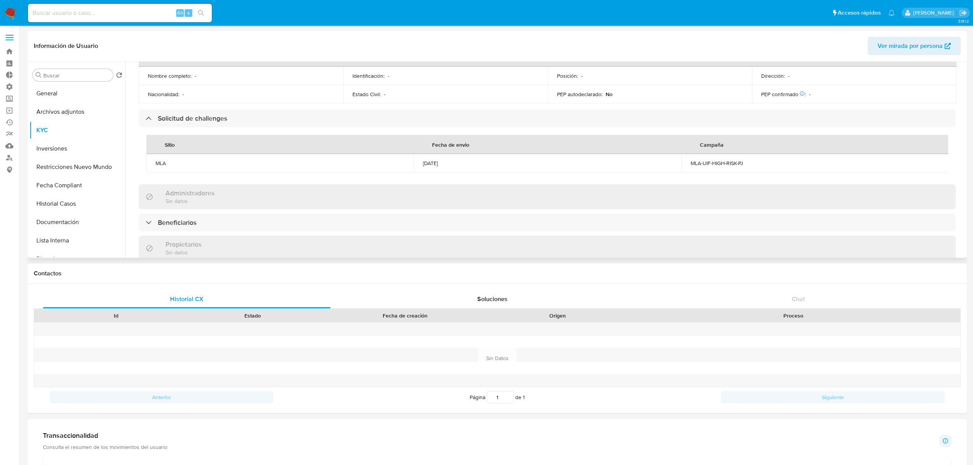
scroll to position [0, 0]
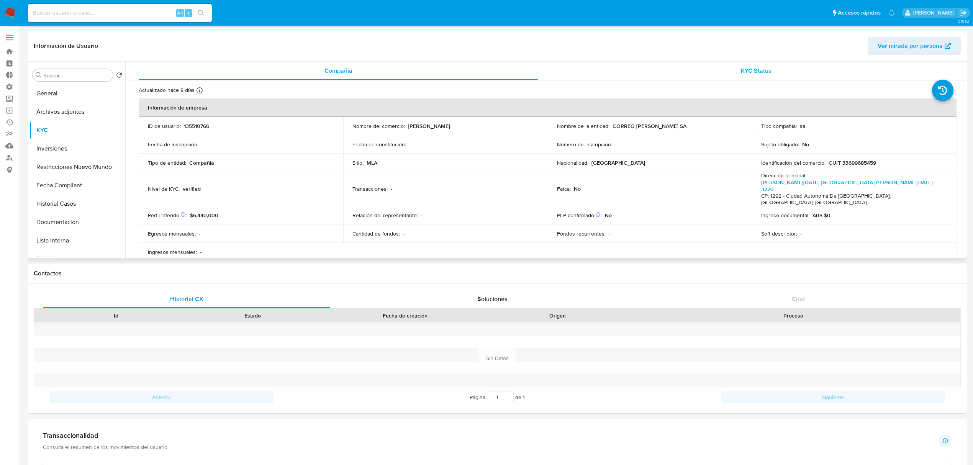
click at [797, 71] on div "KYC Status" at bounding box center [757, 71] width 400 height 18
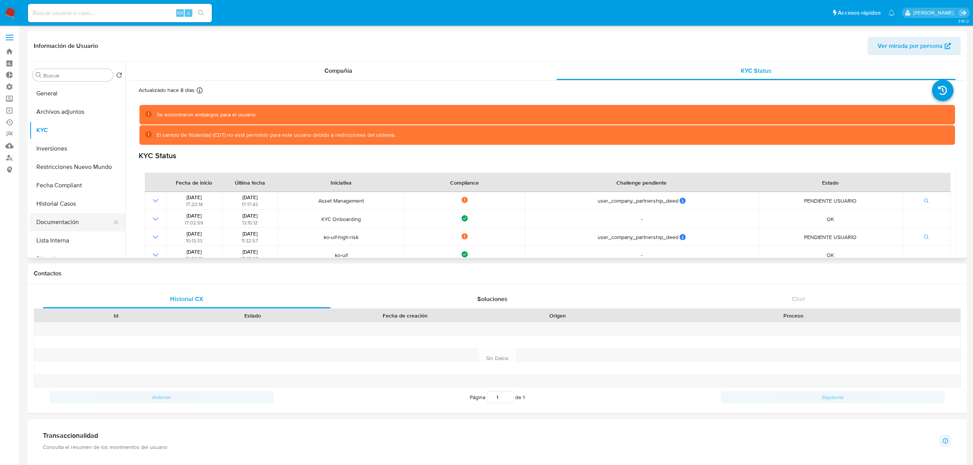
click at [66, 226] on button "Documentación" at bounding box center [75, 222] width 90 height 18
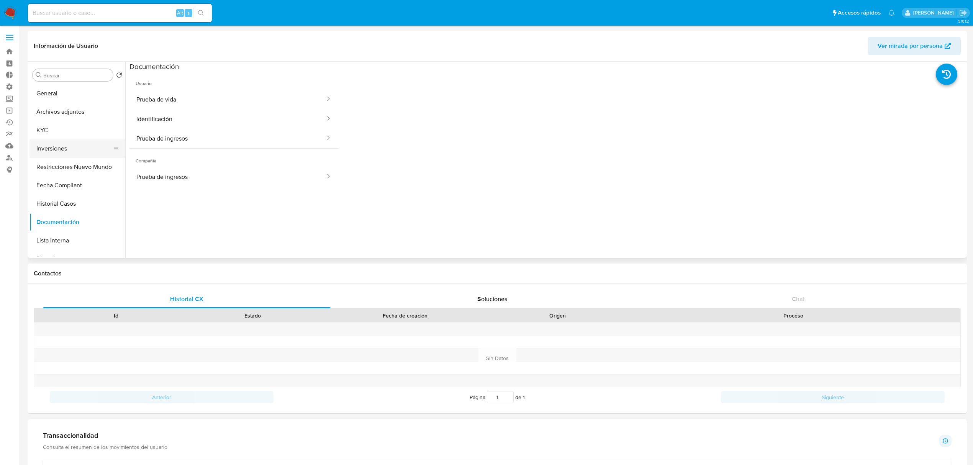
click at [80, 154] on button "Inversiones" at bounding box center [75, 148] width 90 height 18
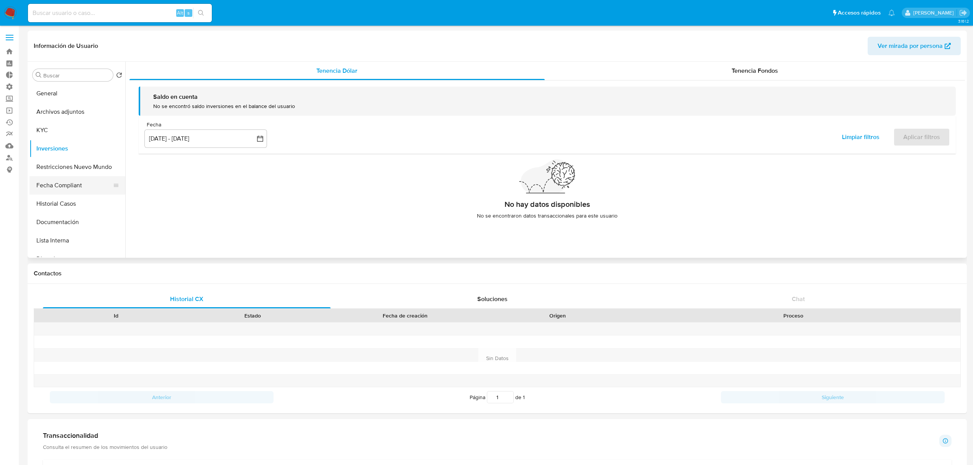
click at [71, 179] on button "Fecha Compliant" at bounding box center [75, 185] width 90 height 18
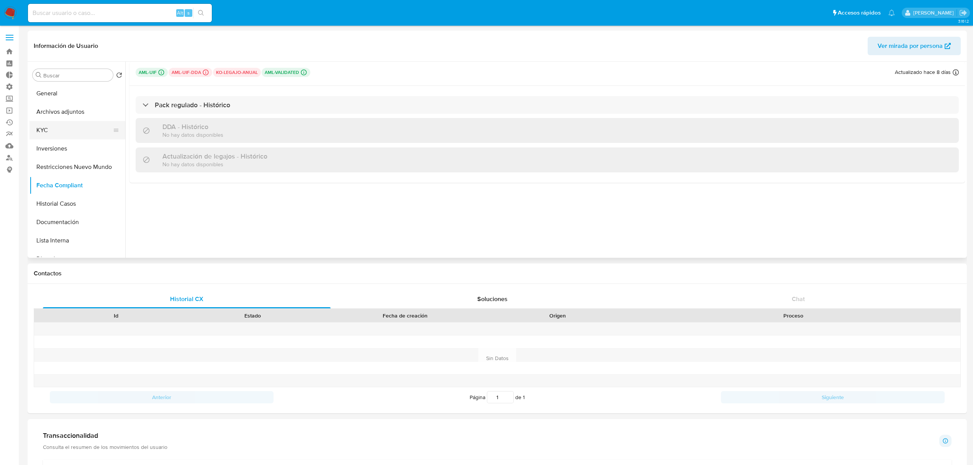
click at [64, 126] on button "KYC" at bounding box center [75, 130] width 90 height 18
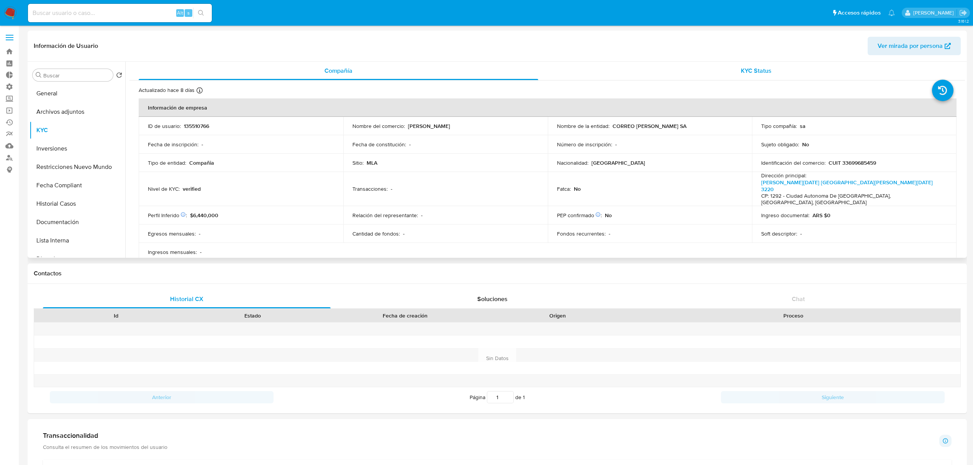
click at [704, 64] on div "KYC Status" at bounding box center [757, 71] width 400 height 18
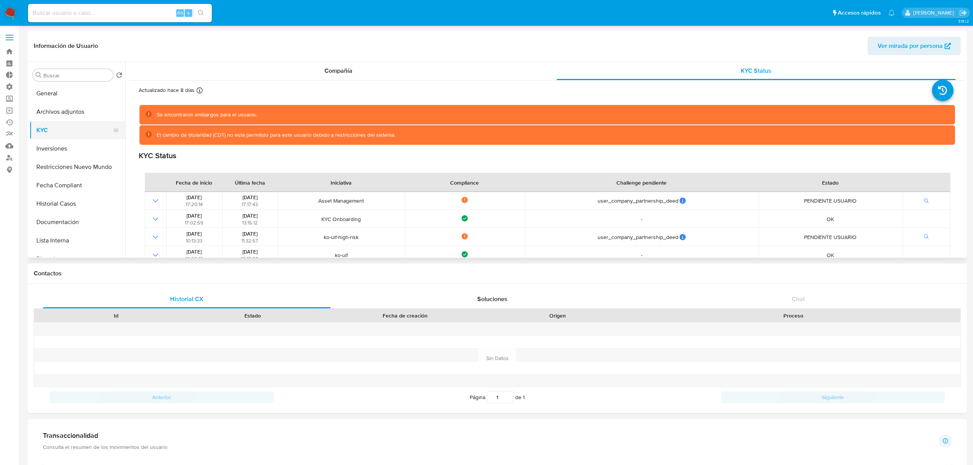
click at [57, 129] on button "KYC" at bounding box center [75, 130] width 90 height 18
drag, startPoint x: 51, startPoint y: 97, endPoint x: 67, endPoint y: 84, distance: 20.7
click at [52, 96] on button "General" at bounding box center [75, 93] width 90 height 18
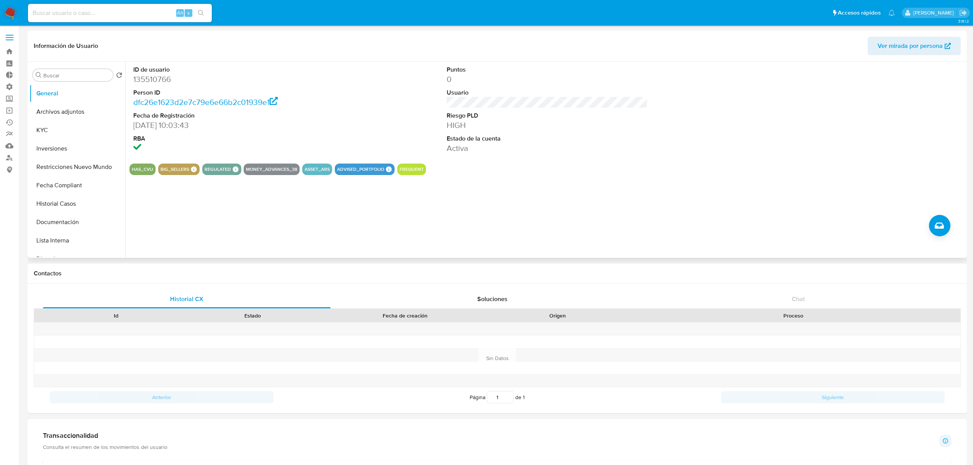
click at [143, 78] on dd "135510766" at bounding box center [233, 79] width 201 height 11
copy dd "135510766"
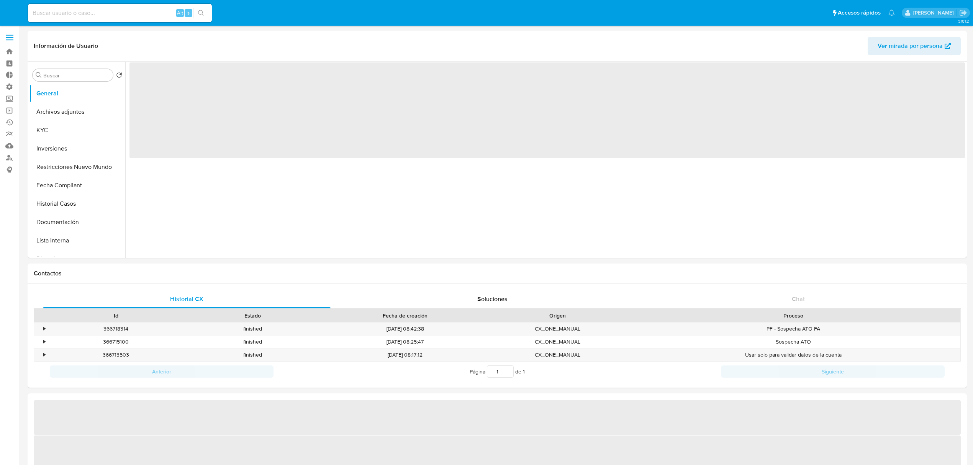
select select "10"
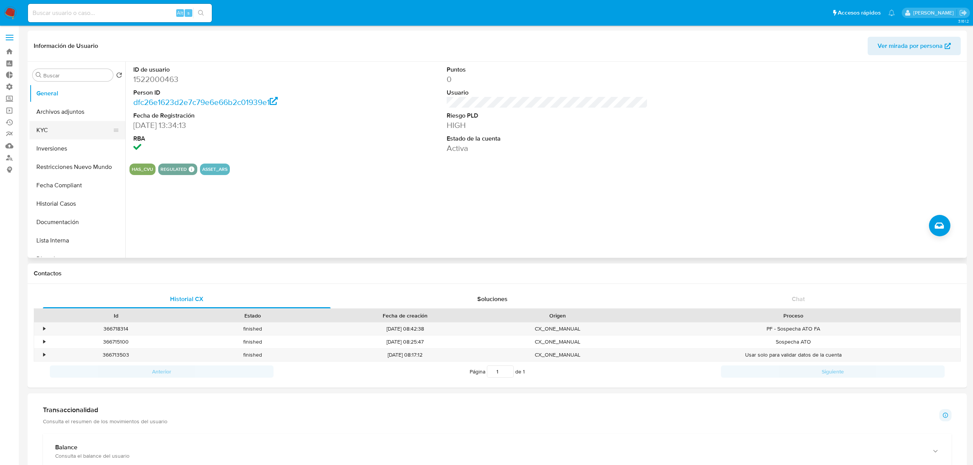
click at [67, 132] on button "KYC" at bounding box center [75, 130] width 90 height 18
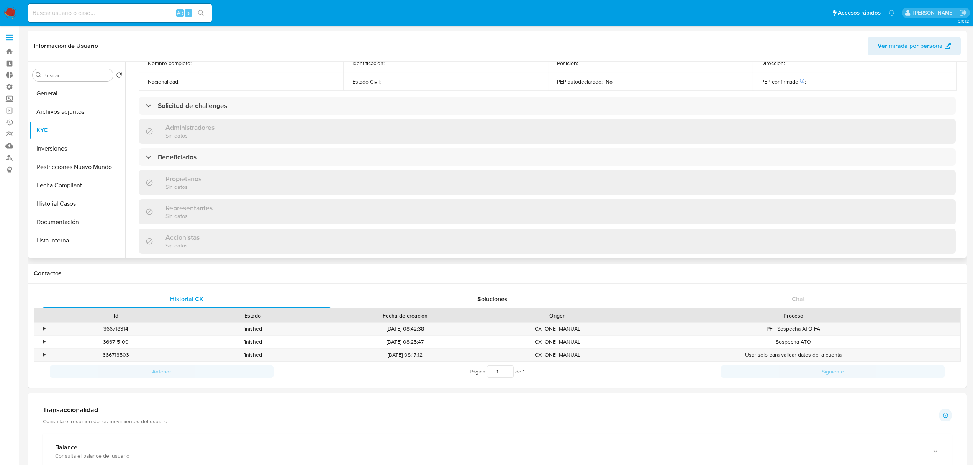
scroll to position [357, 0]
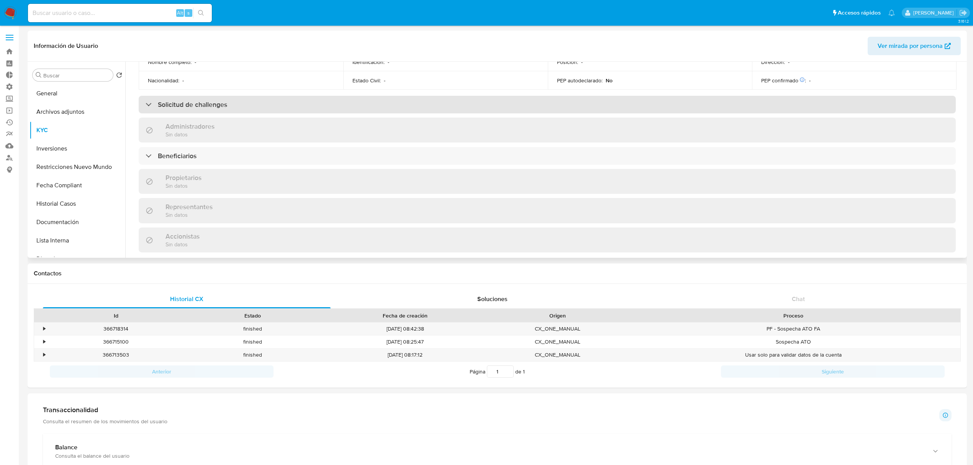
click at [254, 96] on div "Solicitud de challenges" at bounding box center [547, 105] width 817 height 18
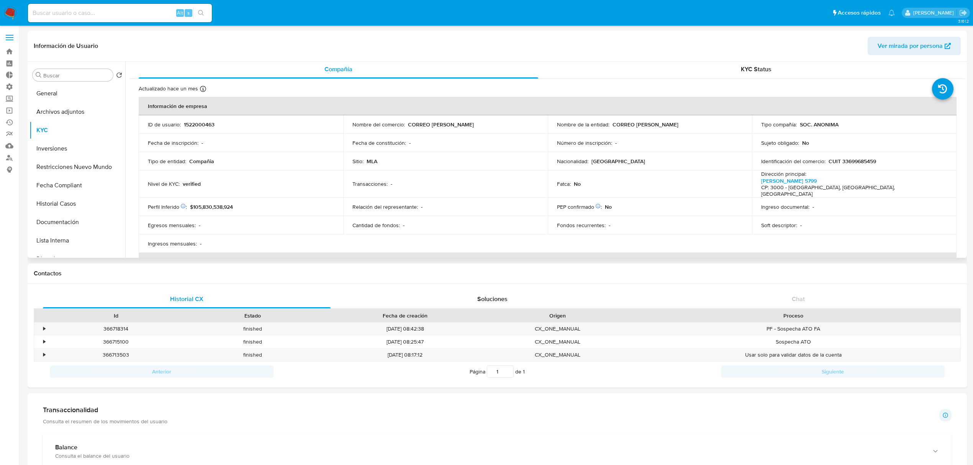
scroll to position [0, 0]
click at [758, 67] on span "KYC Status" at bounding box center [756, 70] width 31 height 9
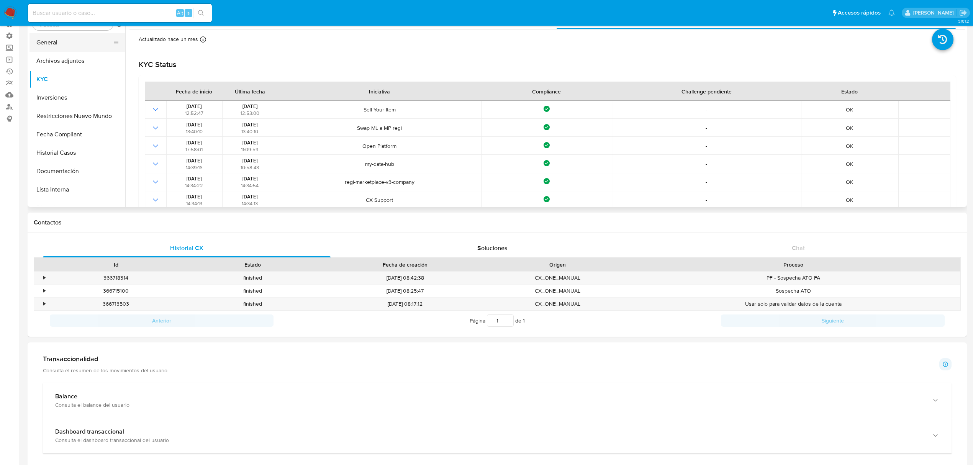
click at [57, 43] on button "General" at bounding box center [75, 42] width 90 height 18
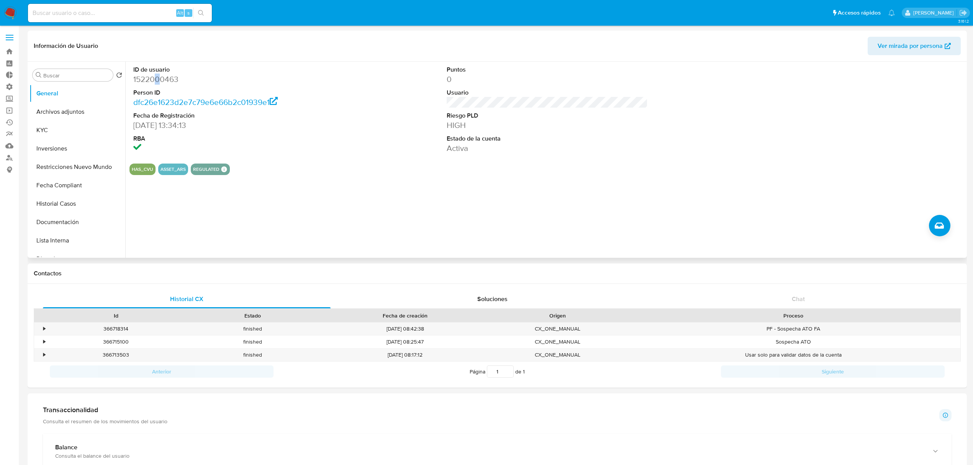
click at [158, 76] on dd "1522000463" at bounding box center [233, 79] width 201 height 11
click at [157, 76] on dd "1522000463" at bounding box center [233, 79] width 201 height 11
copy dd "1522000463"
